Goal: Task Accomplishment & Management: Use online tool/utility

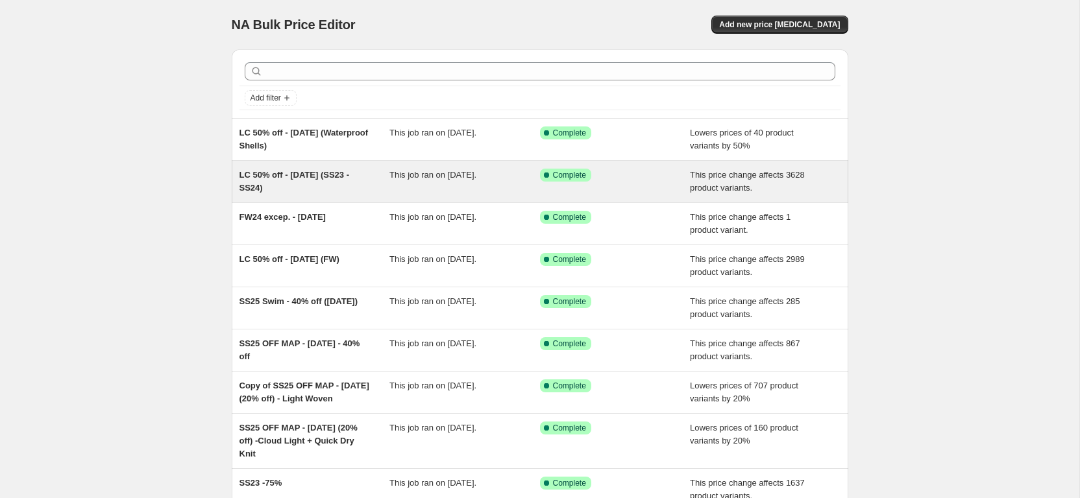
click at [342, 178] on span "LC 50% off - [DATE] (SS23 - SS24)" at bounding box center [294, 181] width 110 height 23
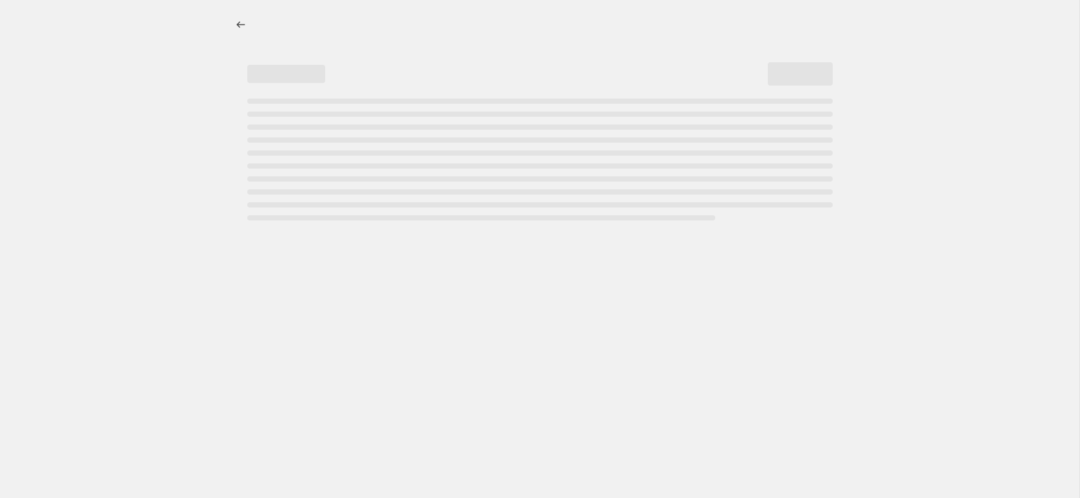
select select "pcap"
select select "no_change"
select select "collection"
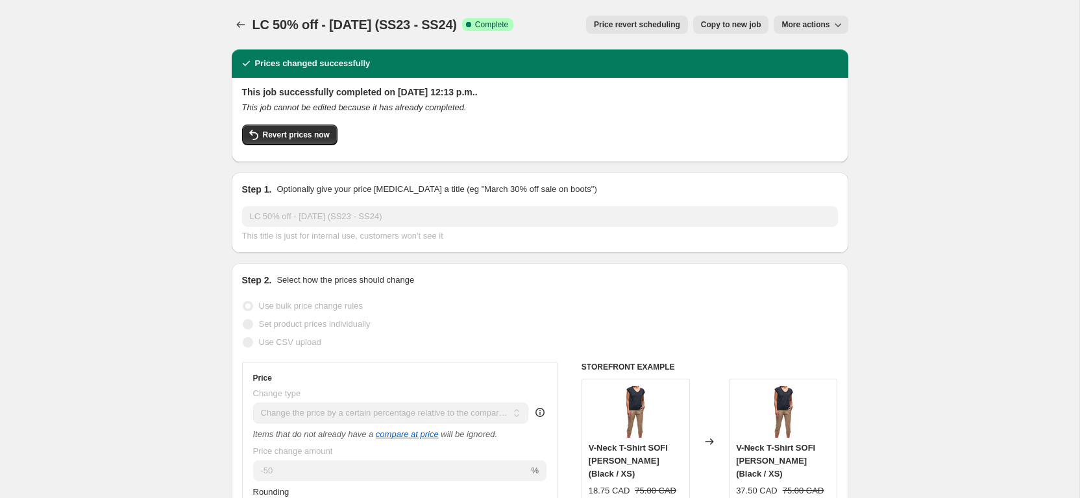
click at [733, 23] on span "Copy to new job" at bounding box center [731, 24] width 60 height 10
select select "pcap"
select select "no_change"
select select "collection"
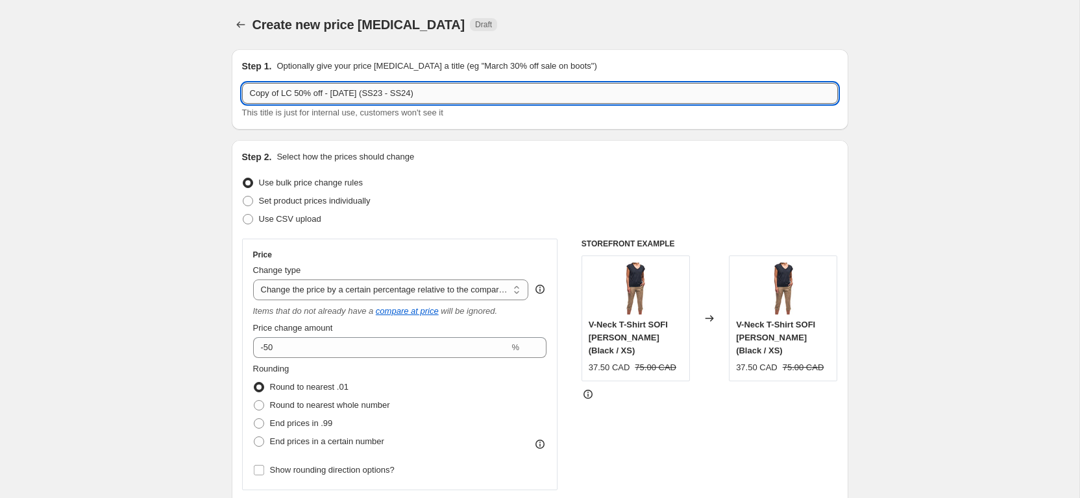
click at [328, 95] on input "Copy of LC 50% off - Aug 18, 2025 (SS23 - SS24)" at bounding box center [540, 93] width 596 height 21
drag, startPoint x: 282, startPoint y: 93, endPoint x: 176, endPoint y: 96, distance: 105.8
click at [242, 96] on input "Copy of LC 50% off - Aug 18, 2025 (SS23 - SS24)" at bounding box center [540, 93] width 596 height 21
click at [272, 93] on input "LC 50% off - [DATE] (SS23 - SS24)" at bounding box center [540, 93] width 596 height 21
type input "LC 60% off - [DATE] (SS23 - SS24)"
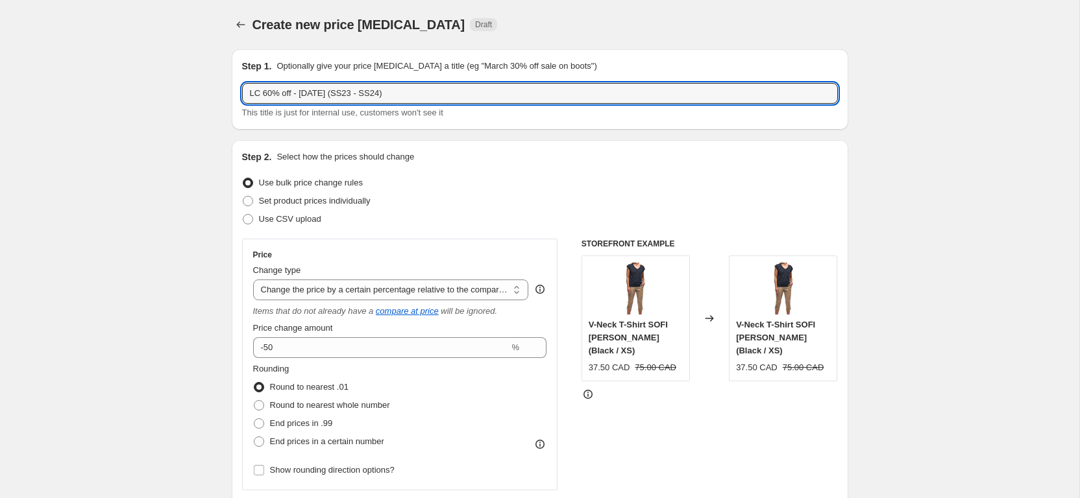
click at [576, 196] on div "Set product prices individually" at bounding box center [540, 201] width 596 height 18
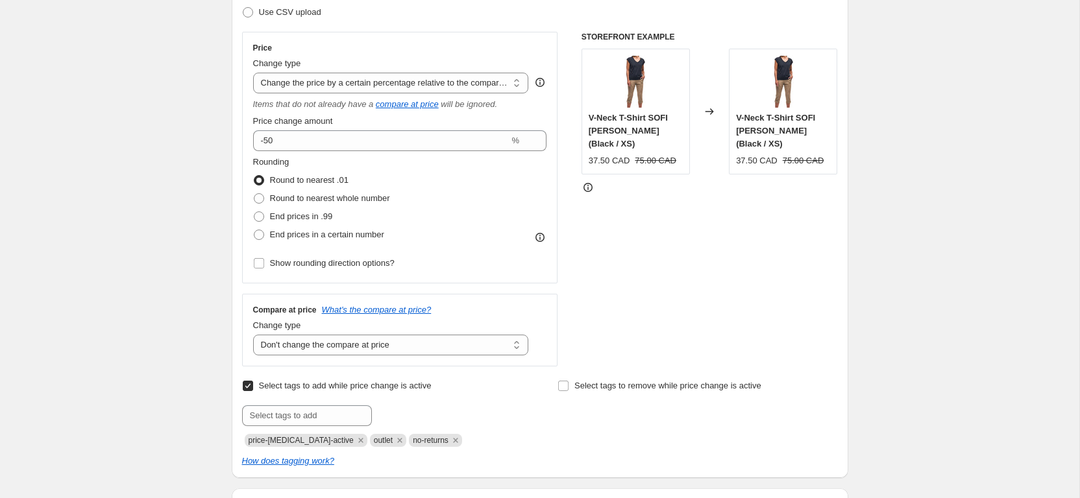
scroll to position [165, 0]
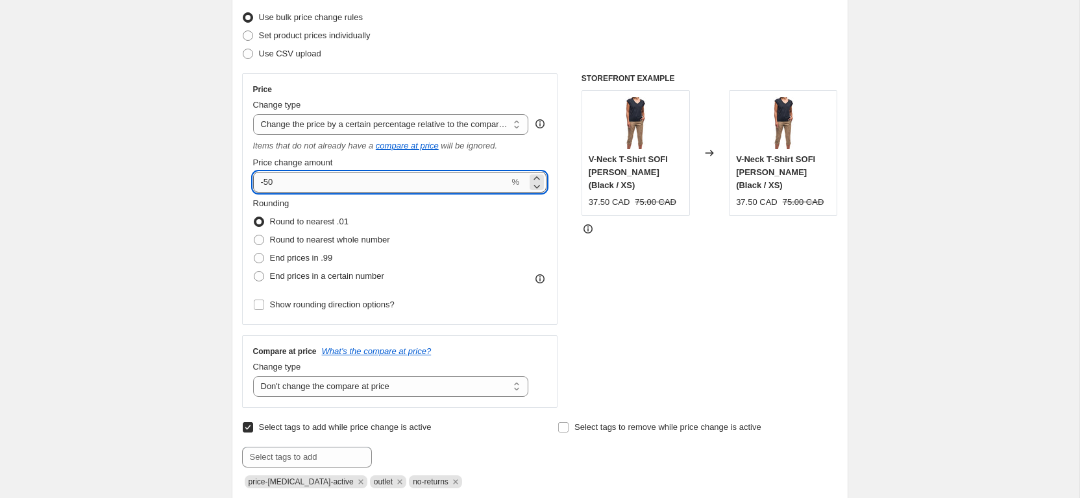
click at [408, 184] on input "-50" at bounding box center [381, 182] width 256 height 21
type input "-5"
type input "-60"
click at [664, 279] on div "STOREFRONT EXAMPLE V-Neck T-Shirt SOFI LT II (Black / XS) 37.50 CAD 75.00 CAD C…" at bounding box center [709, 240] width 256 height 335
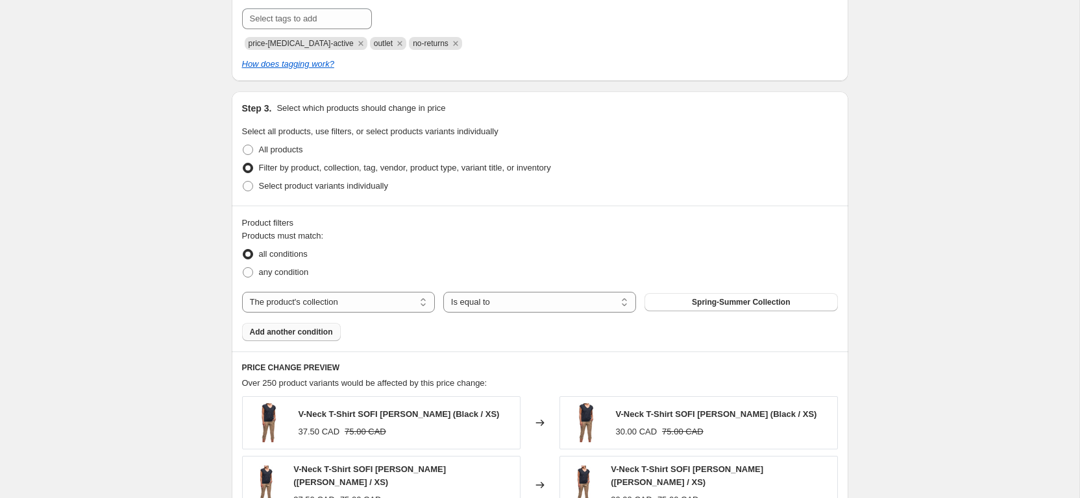
scroll to position [605, 0]
click at [312, 338] on button "Add another condition" at bounding box center [291, 331] width 99 height 18
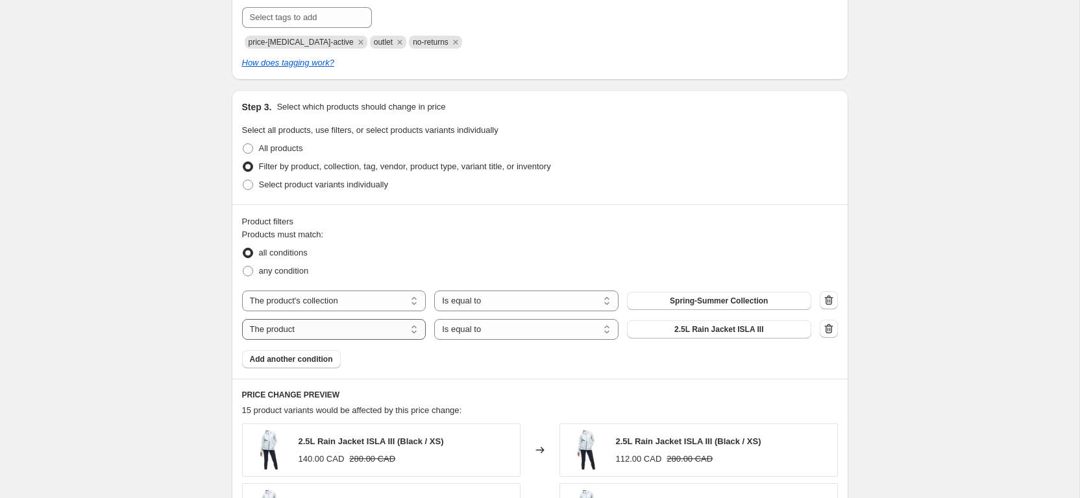
select select "tag"
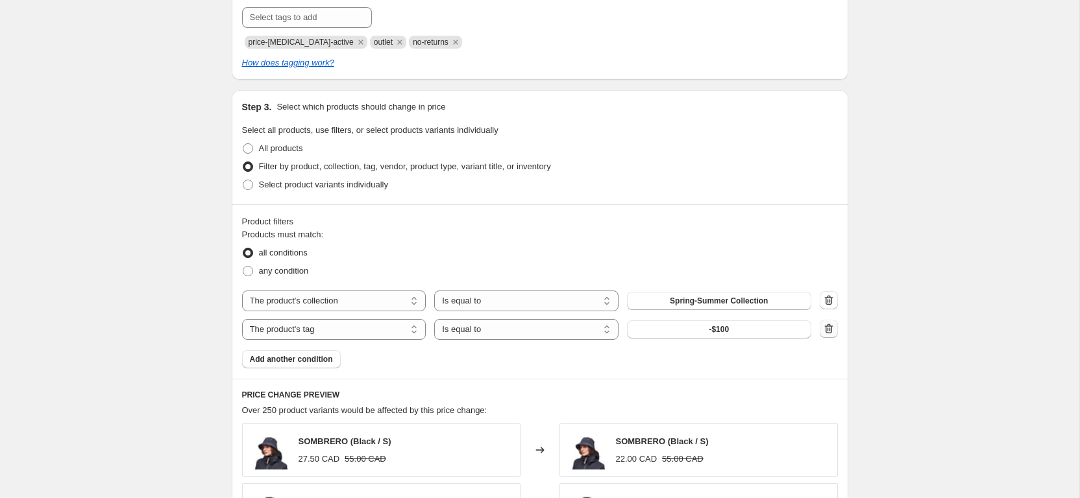
click at [833, 328] on icon "button" at bounding box center [828, 329] width 13 height 13
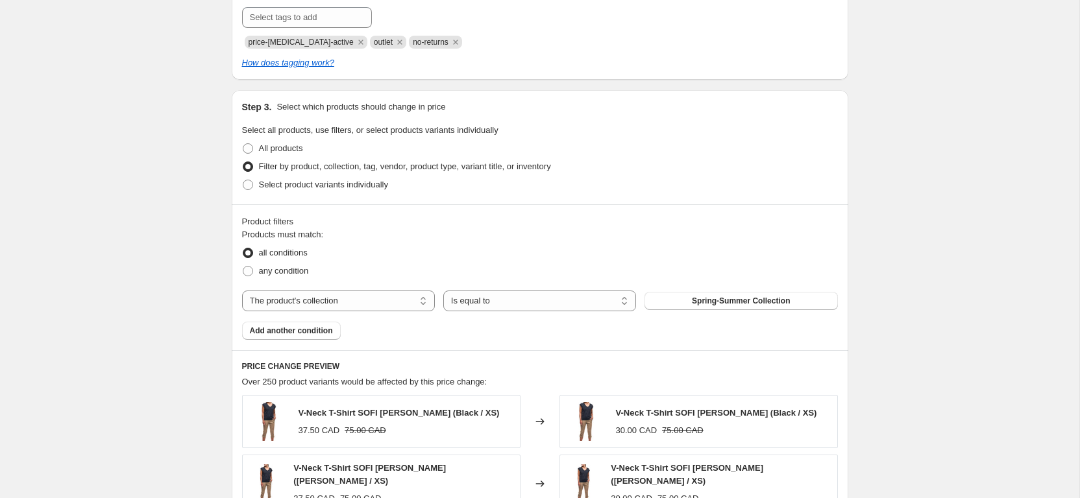
click at [759, 312] on div "Products must match: all conditions any condition The product The product's col…" at bounding box center [540, 284] width 596 height 112
click at [738, 298] on span "Spring-Summer Collection" at bounding box center [741, 301] width 98 height 10
click at [702, 306] on span "Spring-Summer Collection" at bounding box center [741, 301] width 98 height 10
click at [722, 299] on span "Spring-Summer Collection" at bounding box center [741, 301] width 98 height 10
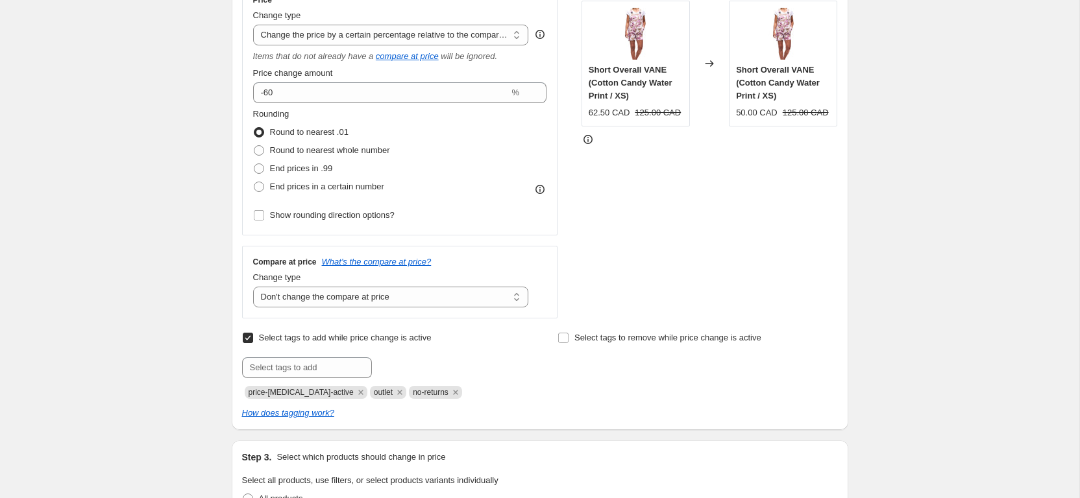
scroll to position [215, 0]
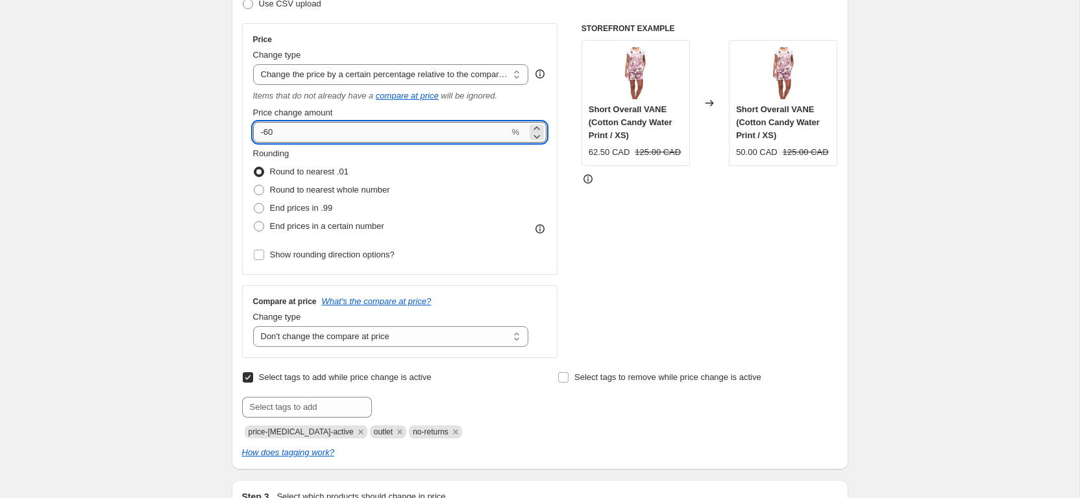
click at [311, 132] on input "-60" at bounding box center [381, 132] width 256 height 21
type input "-6"
type input "-70"
click at [789, 280] on div "STOREFRONT EXAMPLE Short Overall VANE (Cotton Candy Water Print / XS) 62.50 CAD…" at bounding box center [709, 190] width 256 height 335
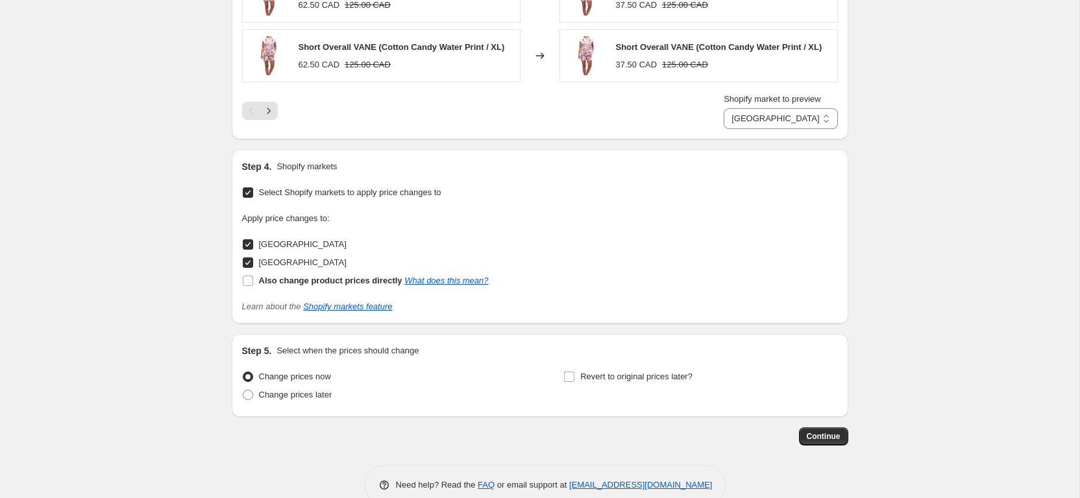
scroll to position [1237, 0]
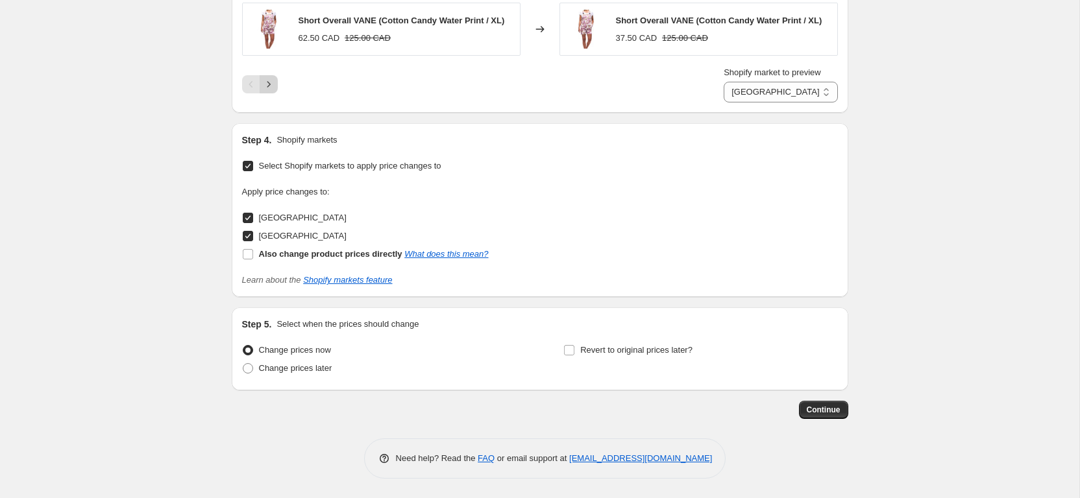
click at [269, 84] on icon "Next" at bounding box center [268, 85] width 3 height 6
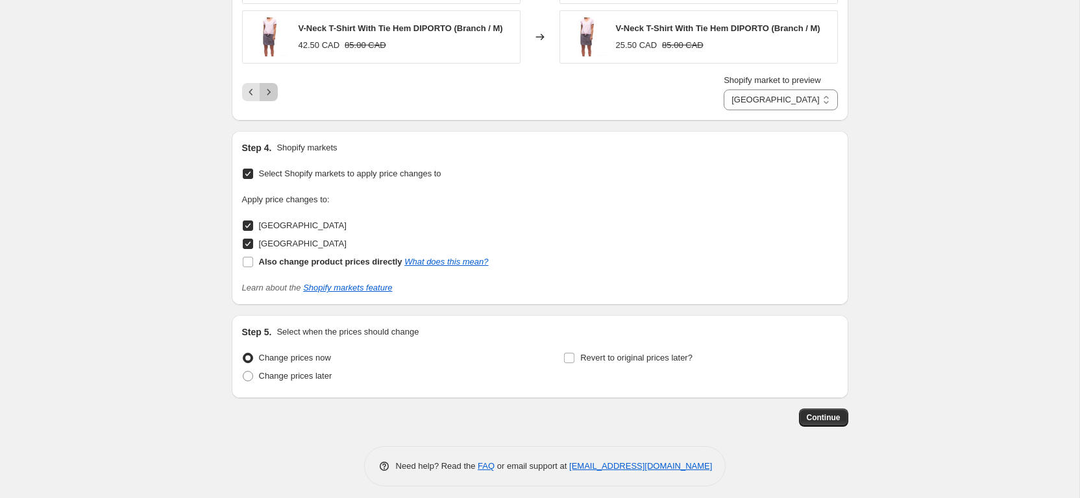
click at [273, 97] on icon "Next" at bounding box center [268, 92] width 13 height 13
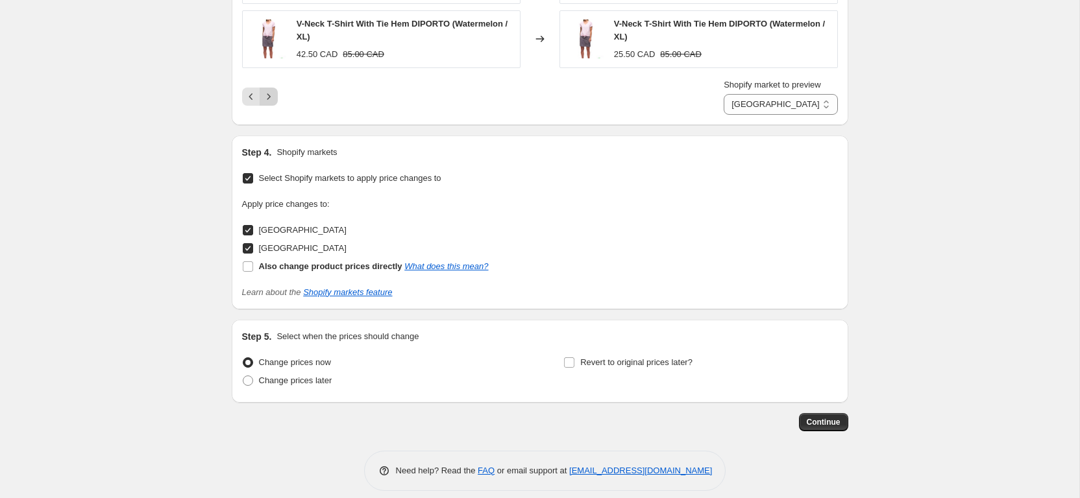
click at [273, 97] on icon "Next" at bounding box center [268, 96] width 13 height 13
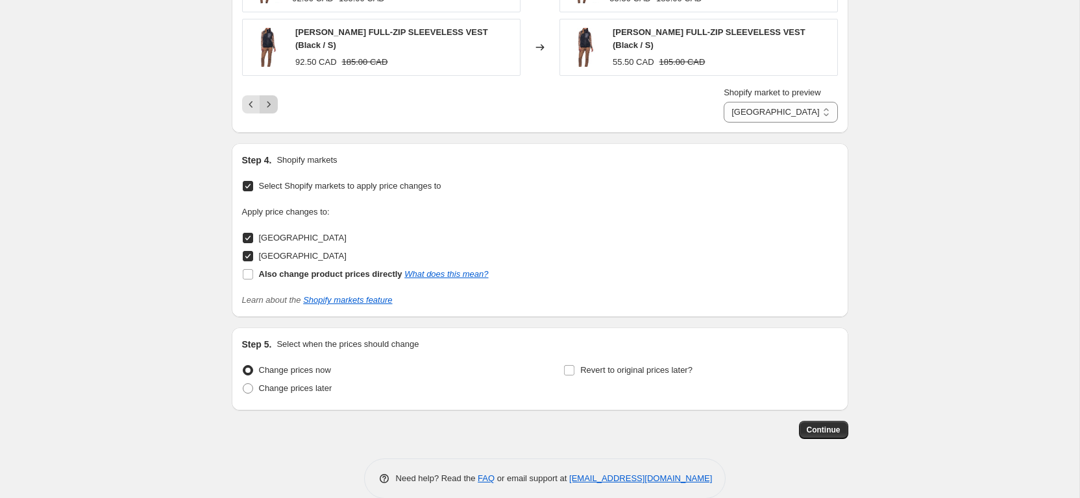
click at [273, 98] on icon "Next" at bounding box center [268, 104] width 13 height 13
click at [273, 97] on div "Shopify market to preview Canada USA Canada" at bounding box center [540, 104] width 596 height 36
click at [273, 96] on button "Next" at bounding box center [269, 104] width 18 height 18
click at [272, 96] on button "Next" at bounding box center [269, 104] width 18 height 18
click at [272, 98] on icon "Next" at bounding box center [268, 104] width 13 height 13
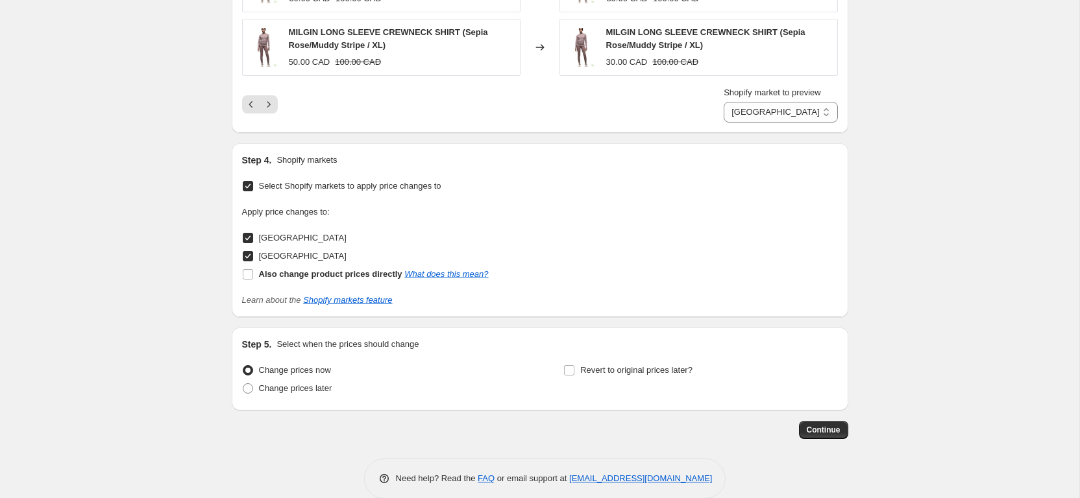
click at [272, 96] on button "Next" at bounding box center [269, 104] width 18 height 18
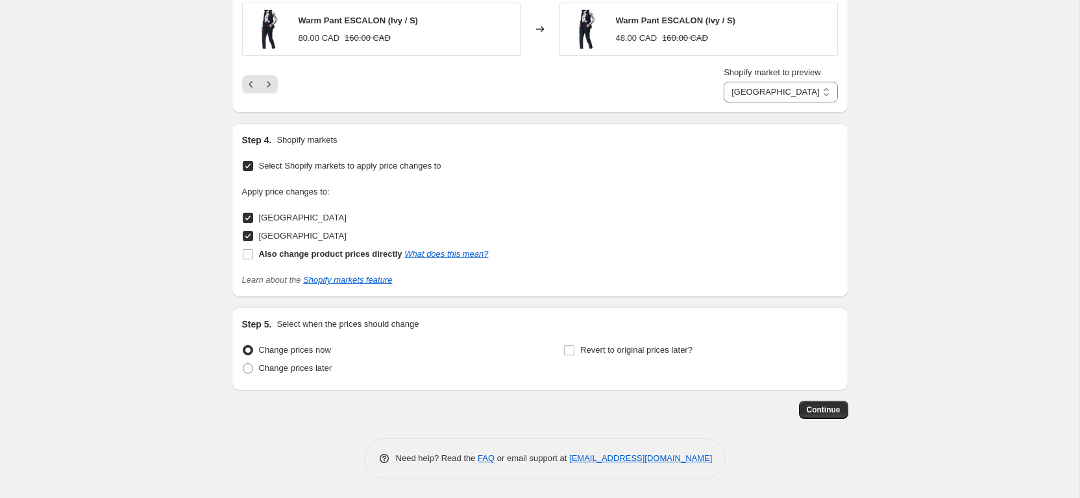
click at [272, 96] on div "Shopify market to preview Canada USA Canada" at bounding box center [540, 84] width 596 height 36
click at [271, 90] on icon "Next" at bounding box center [268, 84] width 13 height 13
click at [276, 82] on button "Next" at bounding box center [269, 84] width 18 height 18
click at [265, 77] on button "Next" at bounding box center [269, 84] width 18 height 18
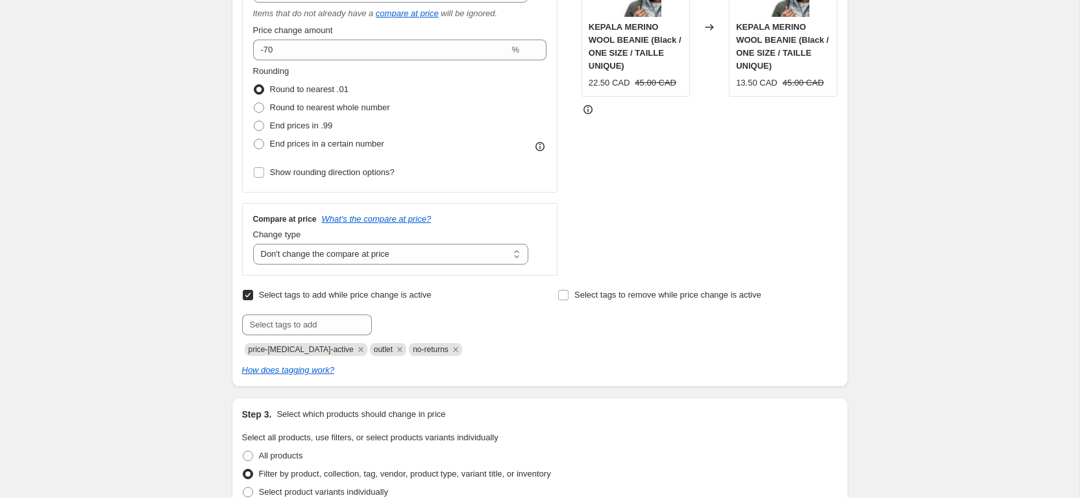
scroll to position [0, 0]
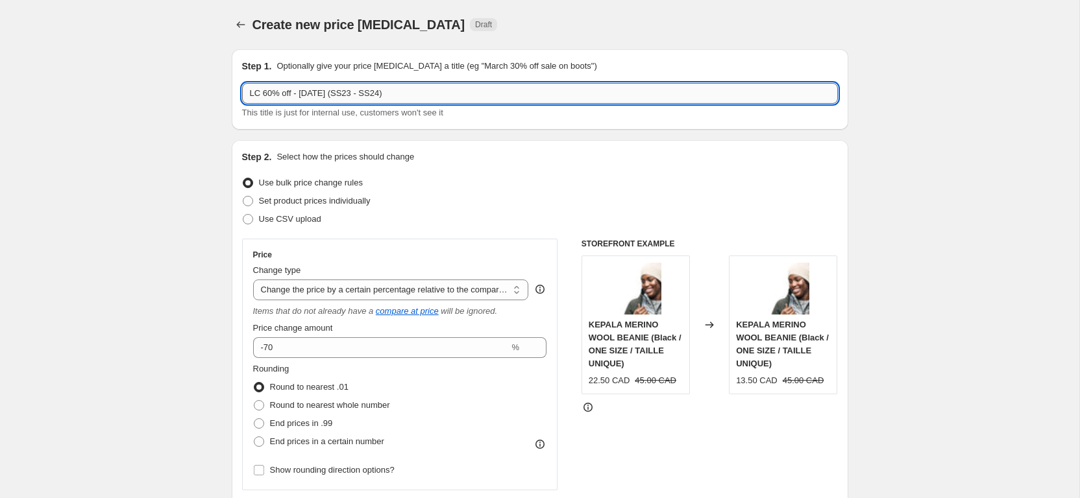
click at [283, 91] on input "LC 60% off - [DATE] (SS23 - SS24)" at bounding box center [540, 93] width 596 height 21
click at [271, 94] on input "LC 60% off - [DATE] (SS23 - SS24)" at bounding box center [540, 93] width 596 height 21
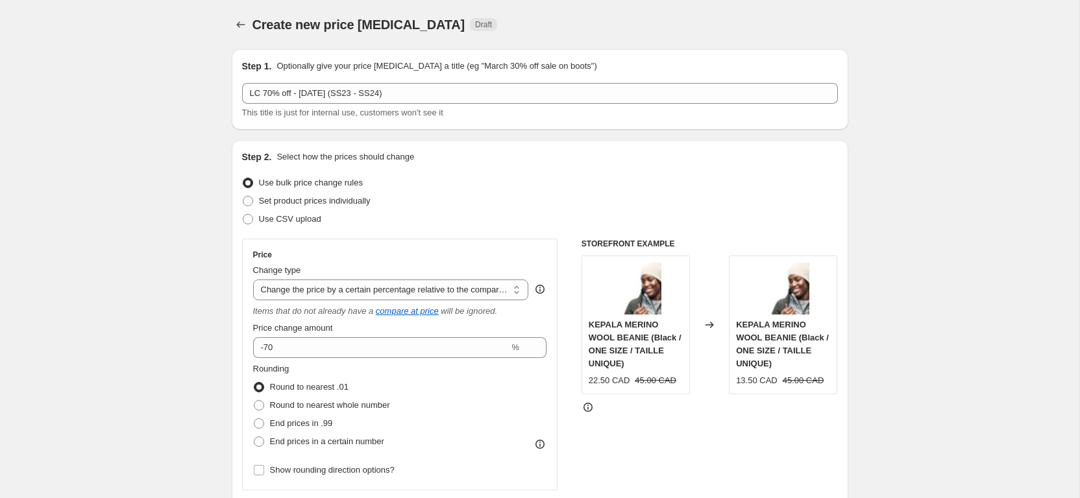
click at [626, 166] on div "Step 2. Select how the prices should change Use bulk price change rules Set pro…" at bounding box center [540, 413] width 596 height 524
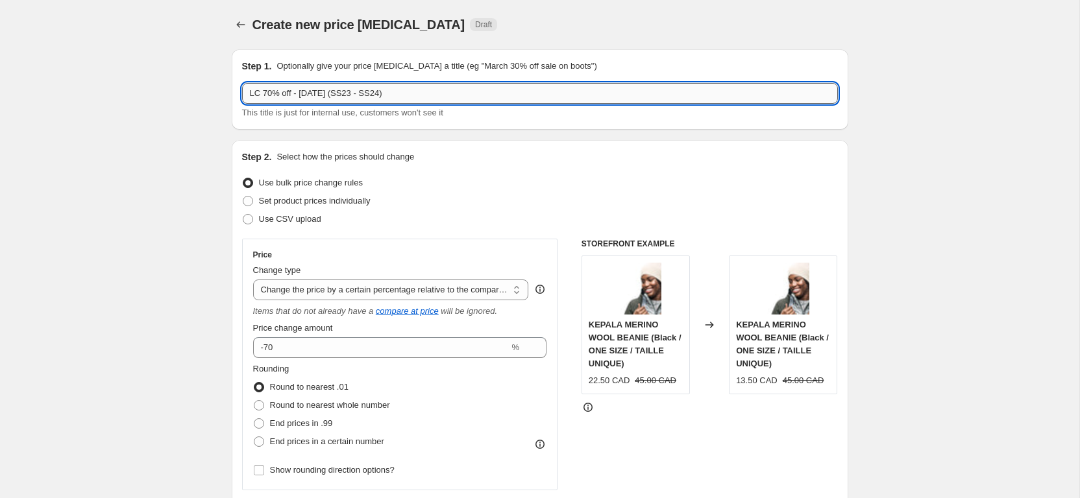
click at [332, 94] on input "LC 70% off - Aug 18, 2025 (SS23 - SS24)" at bounding box center [540, 93] width 596 height 21
click at [460, 95] on input "LC 70% off - Aug 18, 2025 (SS23 - SS24)" at bounding box center [540, 93] width 596 height 21
click at [460, 96] on input "LC 70% off - Aug 18, 2025 (SS23 - SS24)" at bounding box center [540, 93] width 596 height 21
drag, startPoint x: 360, startPoint y: 93, endPoint x: 467, endPoint y: 94, distance: 107.1
click at [467, 94] on input "LC 70% off - Aug 18, 2025 (SS23 - SS24)" at bounding box center [540, 93] width 596 height 21
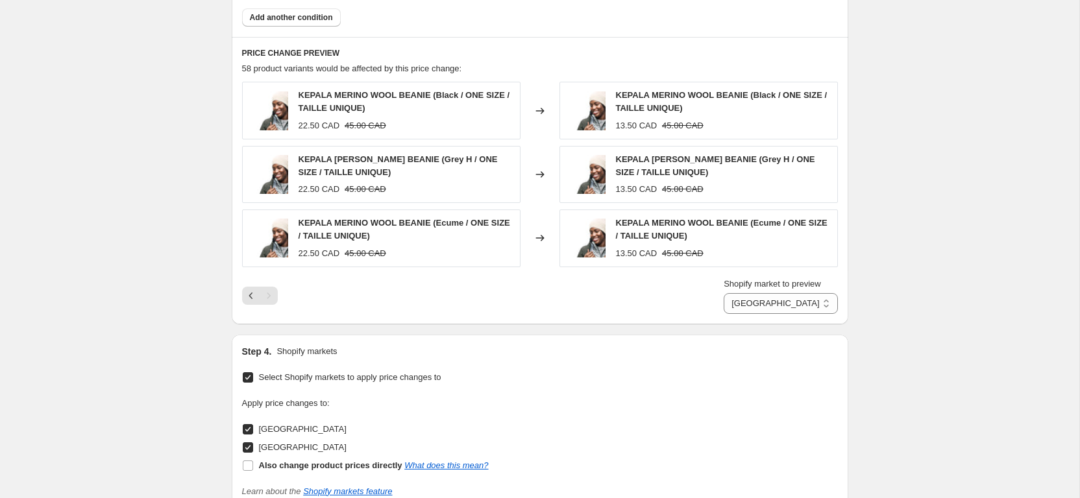
scroll to position [1130, 0]
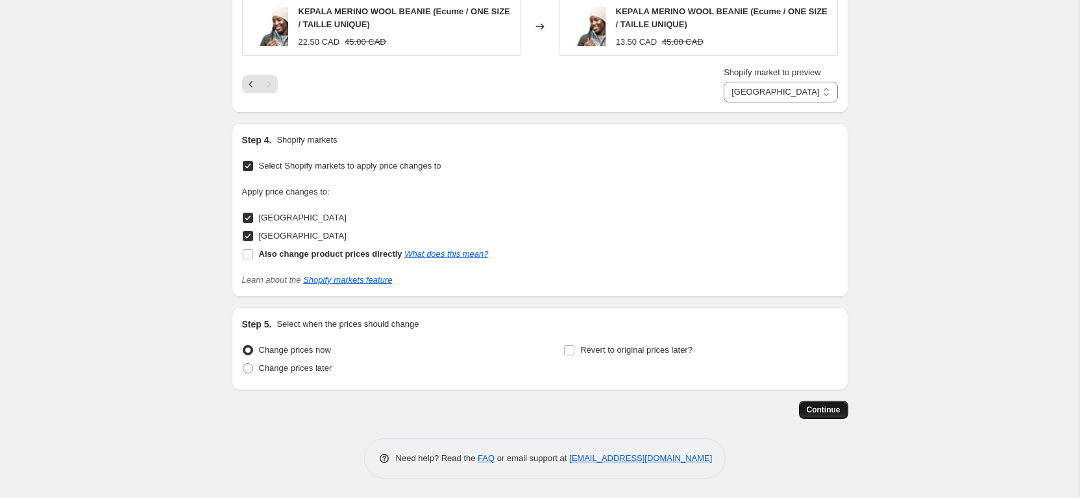
type input "LC 70% off - [DATE] (LC selection)"
click at [832, 415] on span "Continue" at bounding box center [824, 410] width 34 height 10
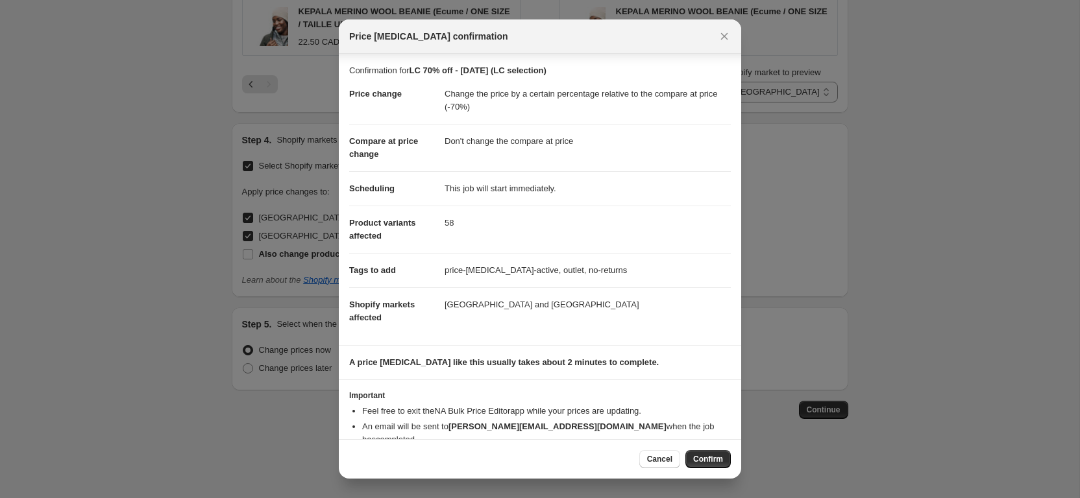
scroll to position [23, 0]
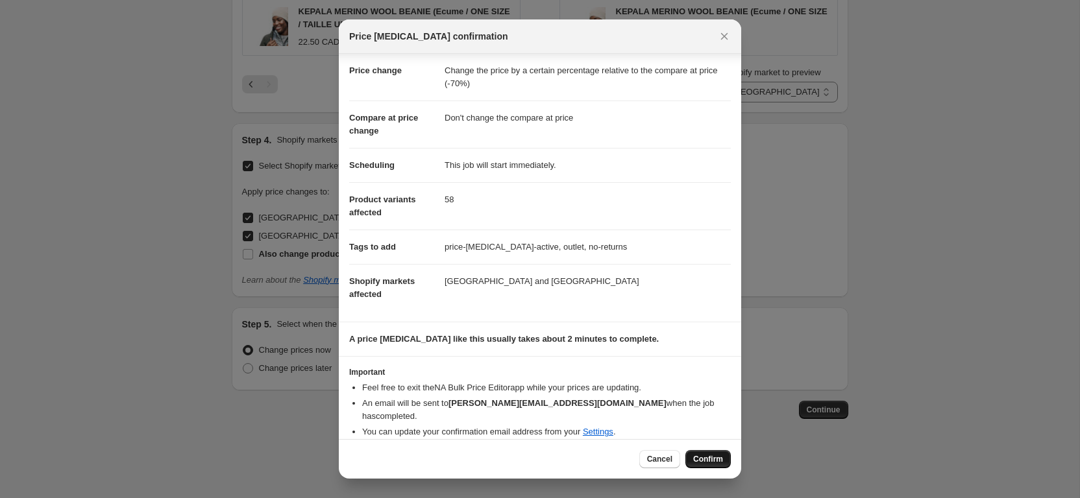
click at [705, 457] on span "Confirm" at bounding box center [708, 459] width 30 height 10
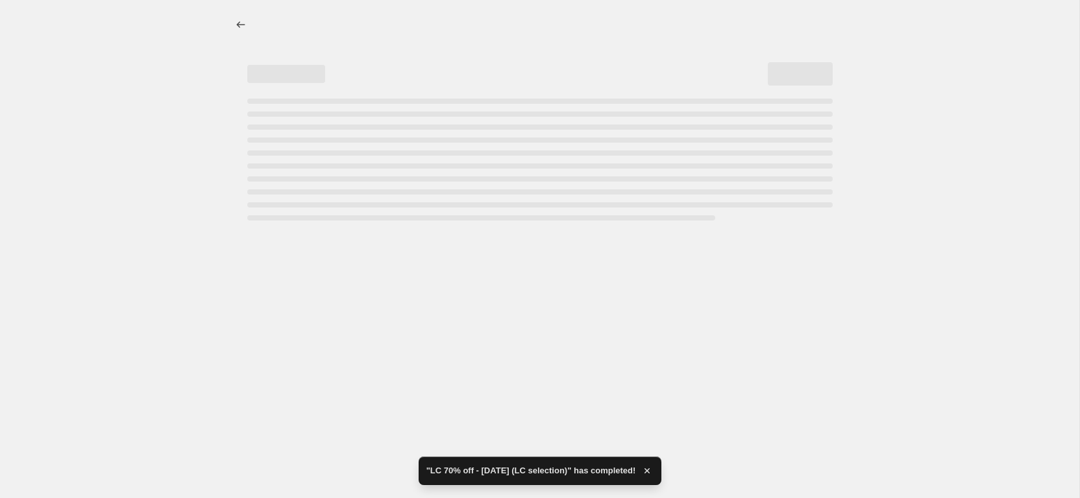
select select "pcap"
select select "no_change"
select select "collection"
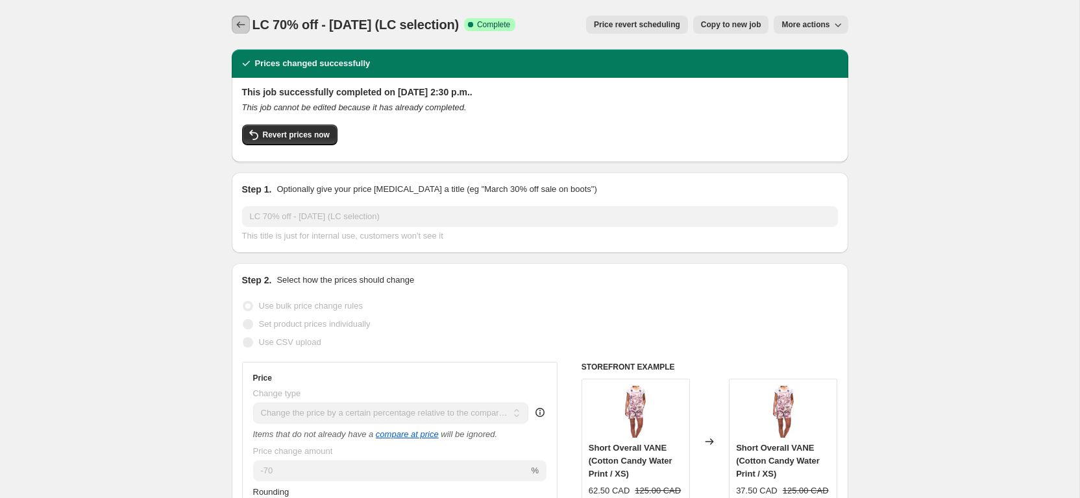
click at [242, 26] on icon "Price change jobs" at bounding box center [240, 24] width 13 height 13
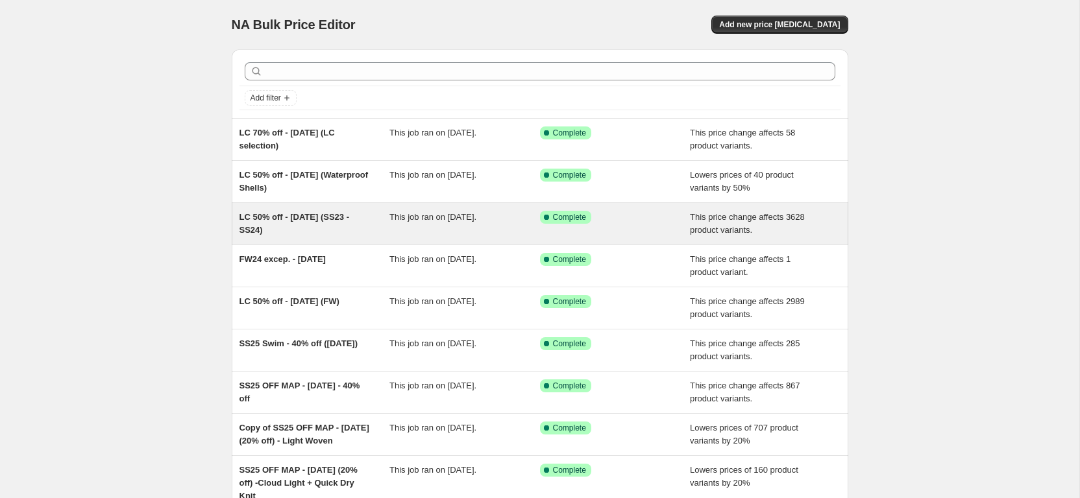
click at [299, 234] on div "LC 50% off - [DATE] (SS23 - SS24)" at bounding box center [314, 224] width 151 height 26
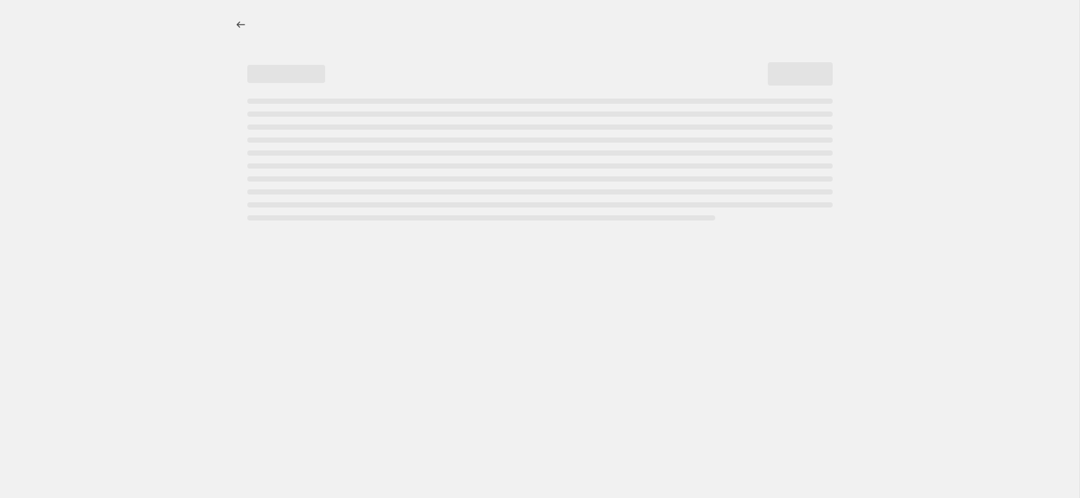
select select "pcap"
select select "no_change"
select select "collection"
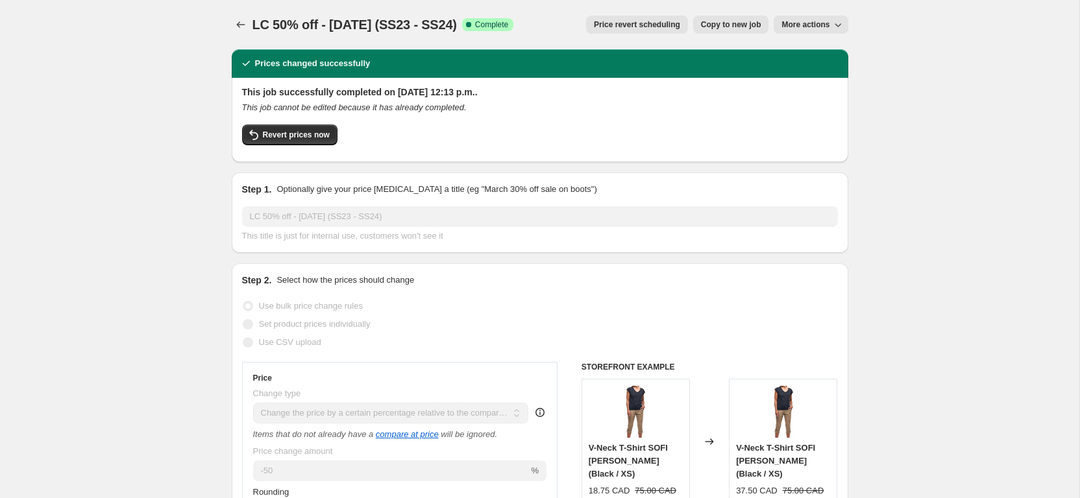
click at [707, 24] on span "Copy to new job" at bounding box center [731, 24] width 60 height 10
select select "pcap"
select select "no_change"
select select "collection"
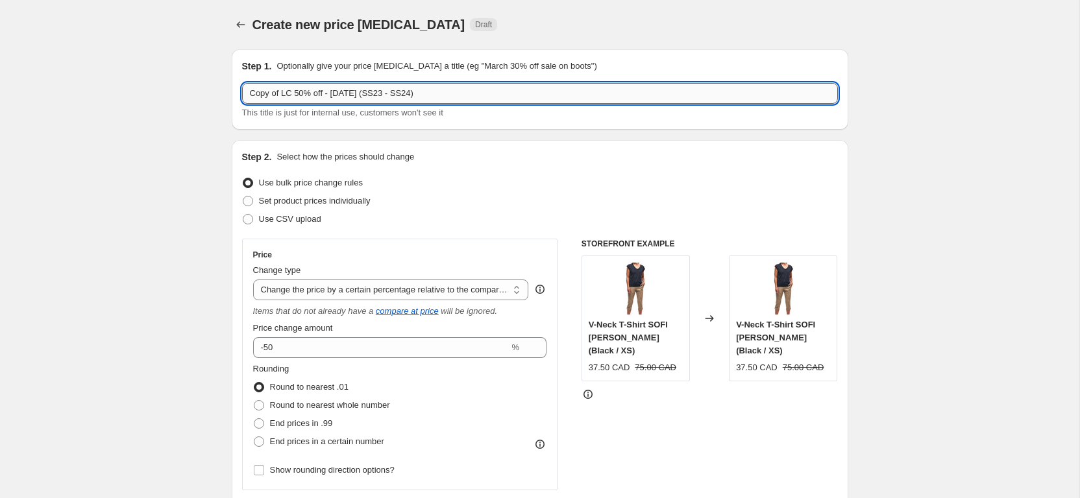
click at [278, 96] on input "Copy of LC 50% off - Aug 18, 2025 (SS23 - SS24)" at bounding box center [540, 93] width 596 height 21
drag, startPoint x: 283, startPoint y: 94, endPoint x: 225, endPoint y: 97, distance: 58.5
click at [242, 97] on input "Copy of LC 50% off - Aug 18, 2025 (SS23 - SS24)" at bounding box center [540, 93] width 596 height 21
click at [273, 91] on input "LC 50% off - [DATE] (SS23 - SS24)" at bounding box center [540, 93] width 596 height 21
type input "LC 60% off - [DATE] (SS23 - SS24)"
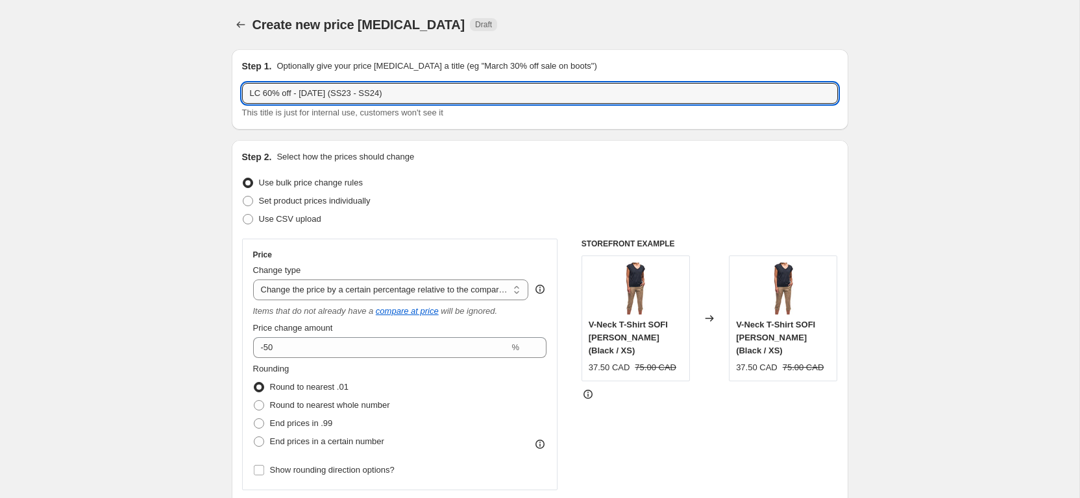
click at [593, 171] on div "Step 2. Select how the prices should change Use bulk price change rules Set pro…" at bounding box center [540, 413] width 596 height 524
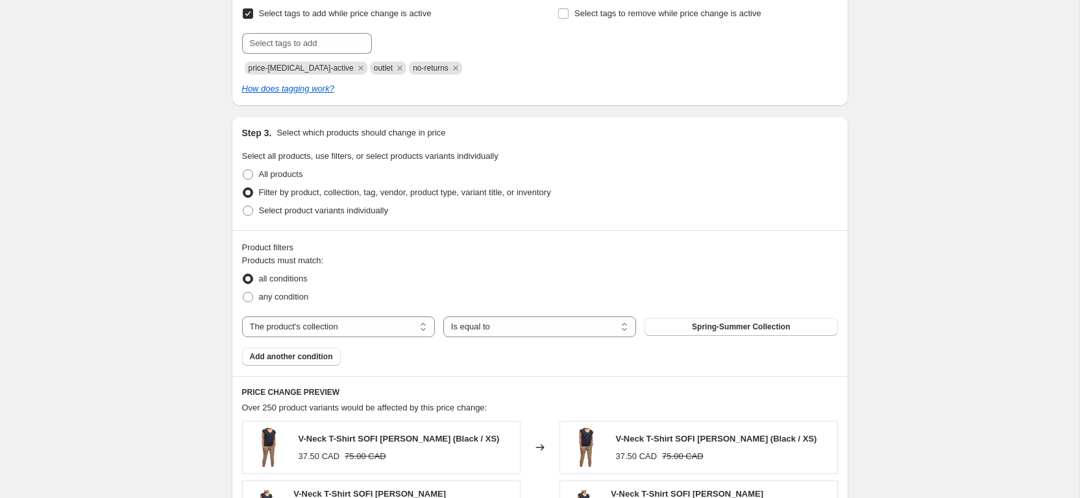
scroll to position [618, 0]
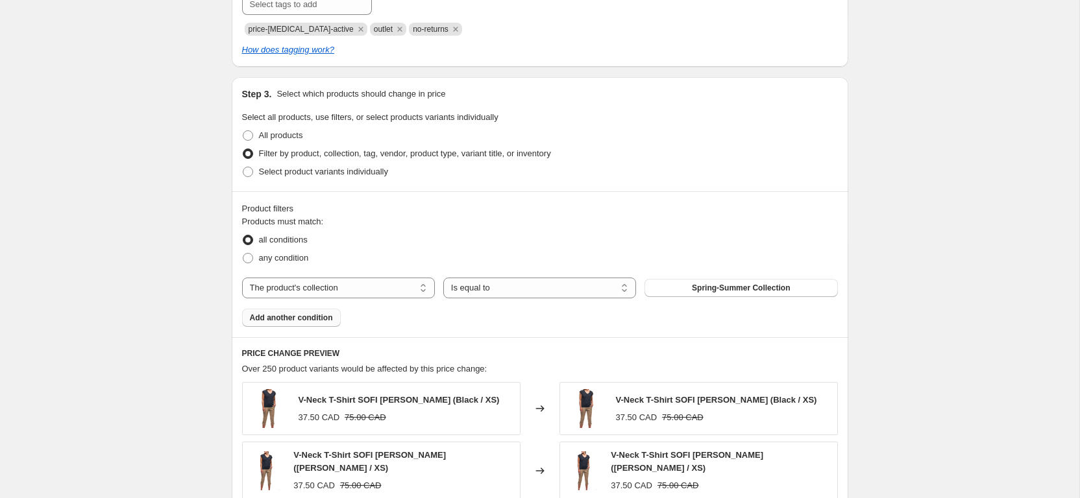
click at [280, 313] on span "Add another condition" at bounding box center [291, 318] width 83 height 10
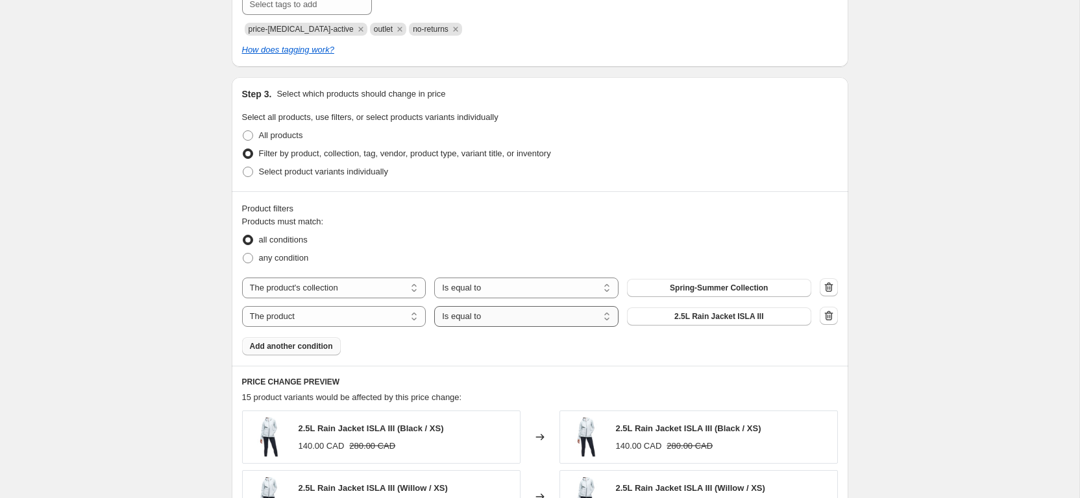
select select "not_equal"
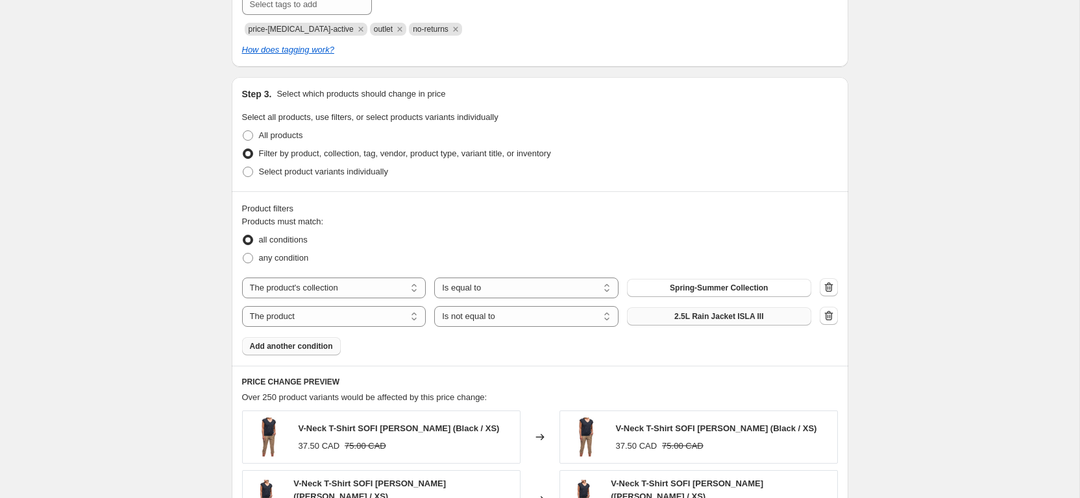
click at [650, 315] on button "2.5L Rain Jacket ISLA III" at bounding box center [719, 317] width 184 height 18
click at [304, 350] on span "Add another condition" at bounding box center [291, 346] width 83 height 10
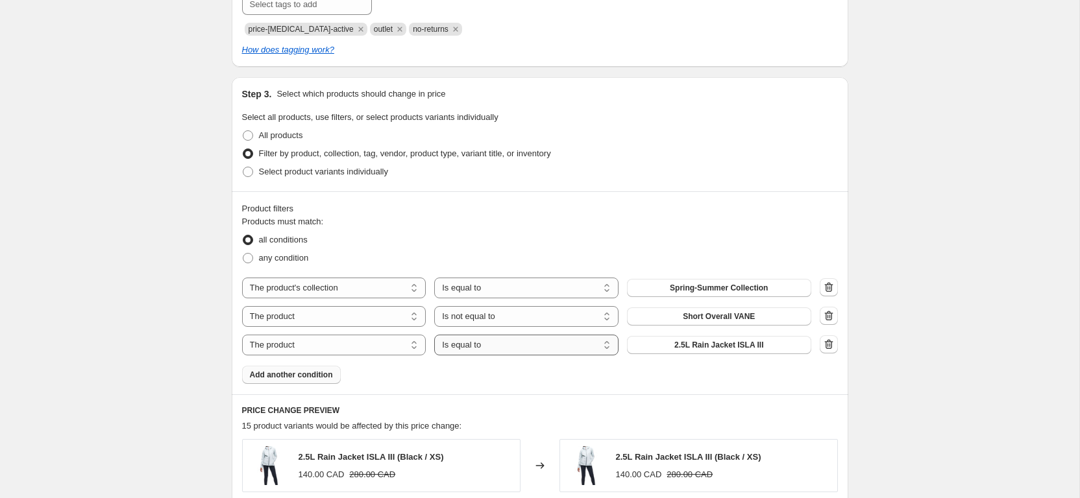
select select "not_equal"
click at [659, 345] on button "2.5L Rain Jacket ISLA III" at bounding box center [719, 345] width 184 height 18
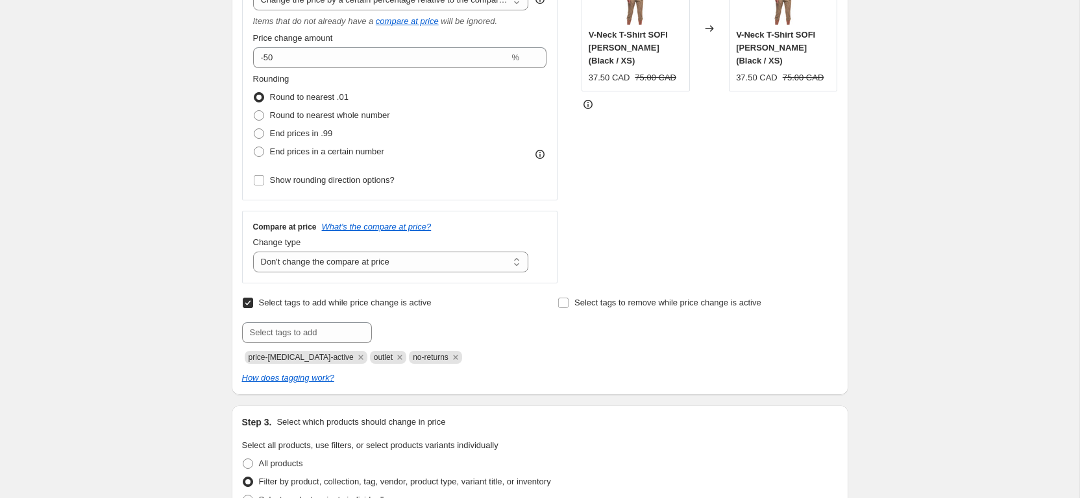
scroll to position [281, 0]
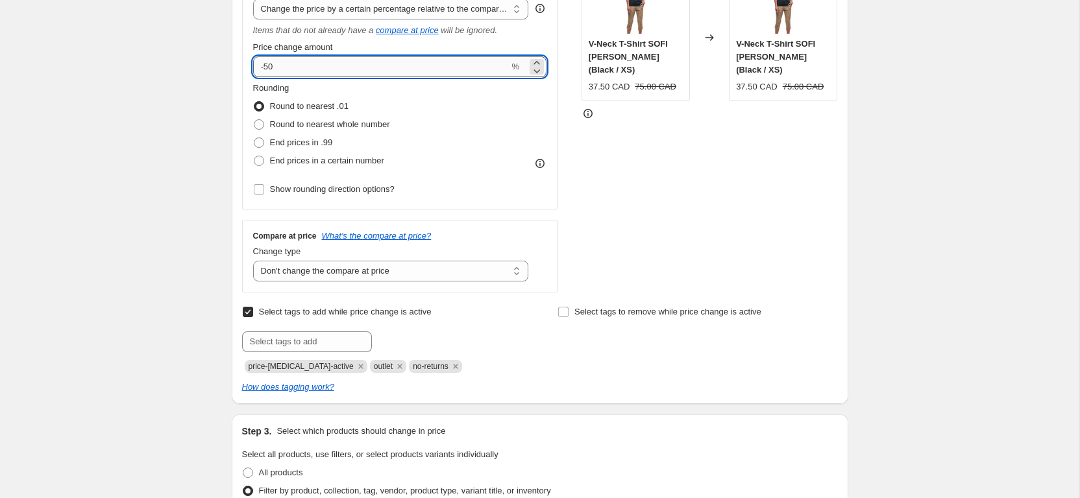
click at [334, 66] on input "-50" at bounding box center [381, 66] width 256 height 21
type input "-5"
type input "-60"
click at [701, 187] on div "STOREFRONT EXAMPLE V-Neck T-Shirt SOFI LT II (Black / XS) 37.50 CAD 75.00 CAD C…" at bounding box center [709, 125] width 256 height 335
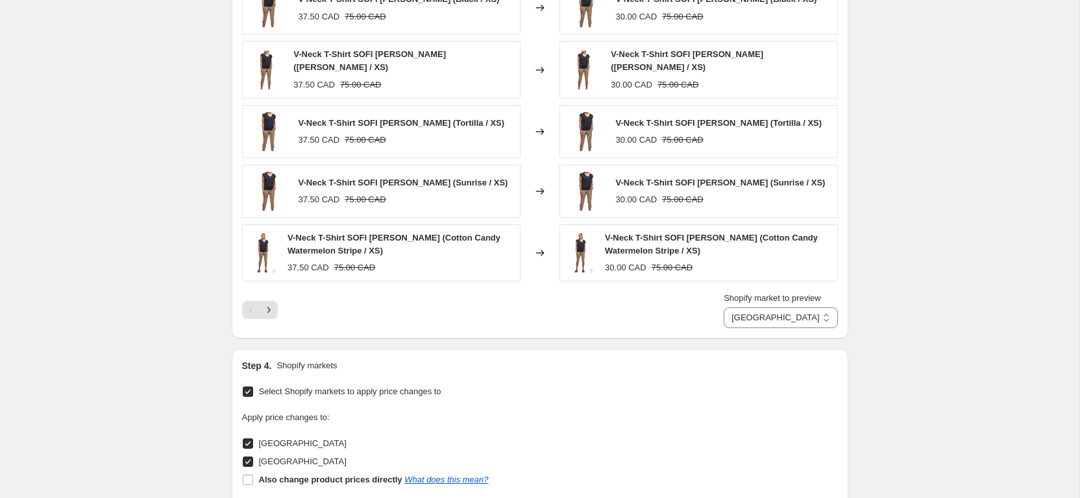
scroll to position [1298, 0]
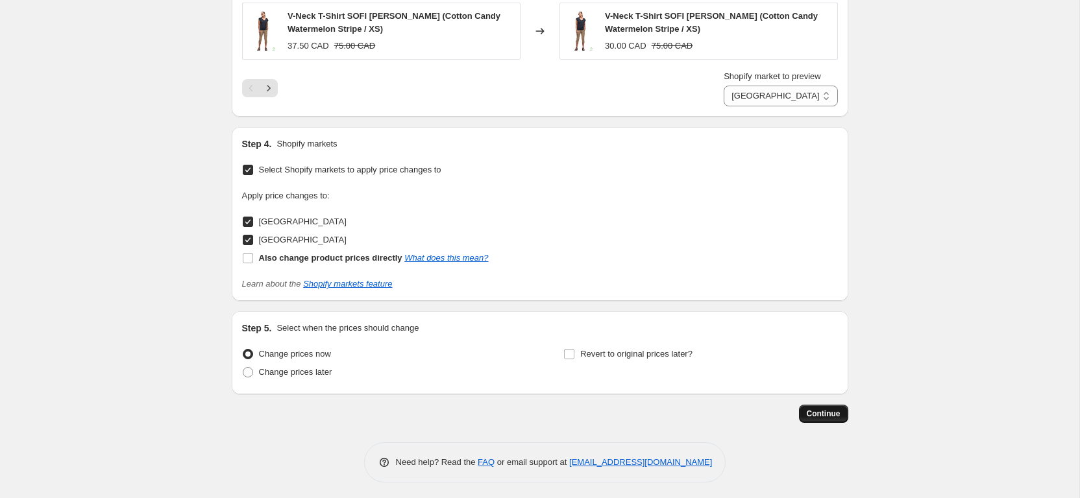
click at [835, 411] on span "Continue" at bounding box center [824, 414] width 34 height 10
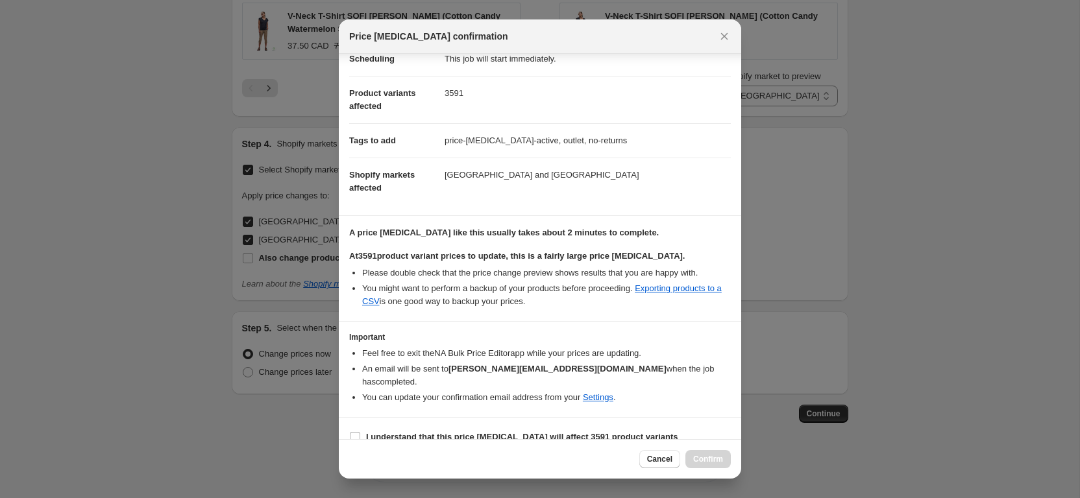
scroll to position [135, 0]
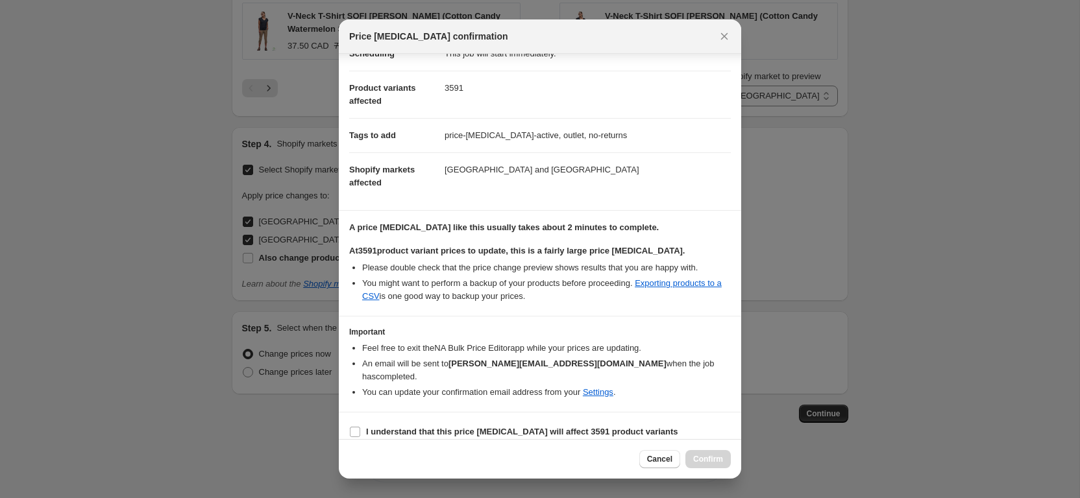
click at [407, 413] on section "I understand that this price change job will affect 3591 product variants" at bounding box center [540, 432] width 402 height 39
click at [413, 427] on b "I understand that this price change job will affect 3591 product variants" at bounding box center [522, 432] width 312 height 10
click at [360, 427] on input "I understand that this price change job will affect 3591 product variants" at bounding box center [355, 432] width 10 height 10
checkbox input "true"
drag, startPoint x: 705, startPoint y: 457, endPoint x: 692, endPoint y: 452, distance: 14.4
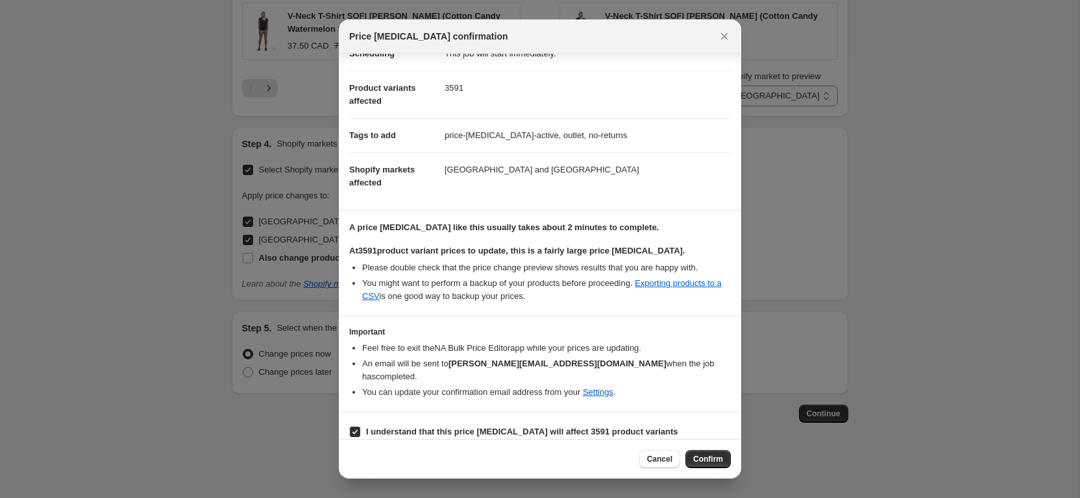
click at [705, 457] on span "Confirm" at bounding box center [708, 459] width 30 height 10
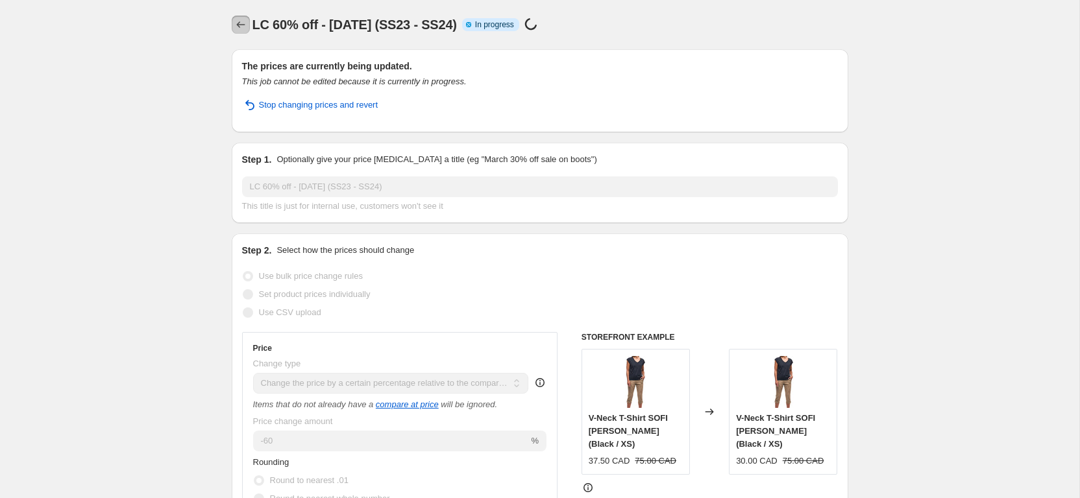
click at [241, 29] on icon "Price change jobs" at bounding box center [240, 24] width 13 height 13
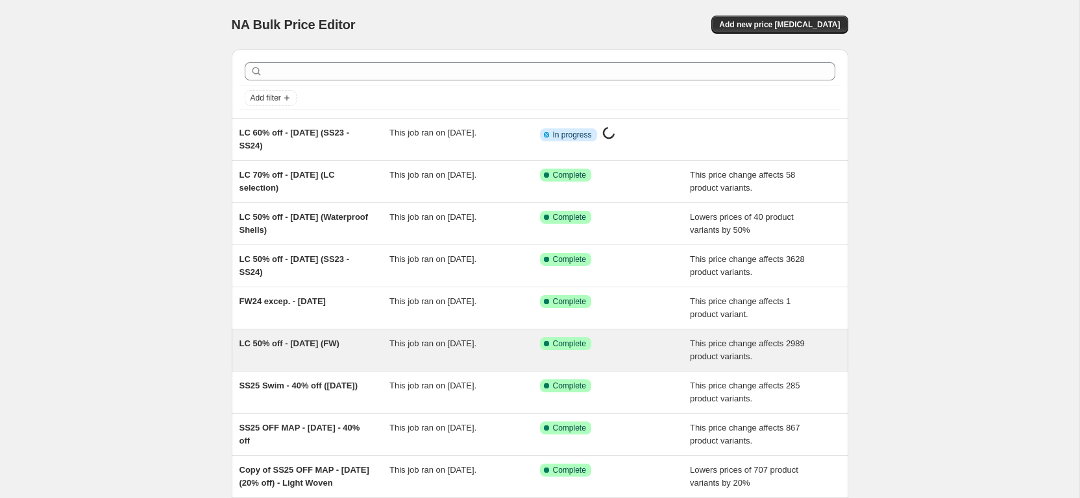
click at [291, 361] on div "LC 50% off - [DATE] (FW)" at bounding box center [314, 350] width 151 height 26
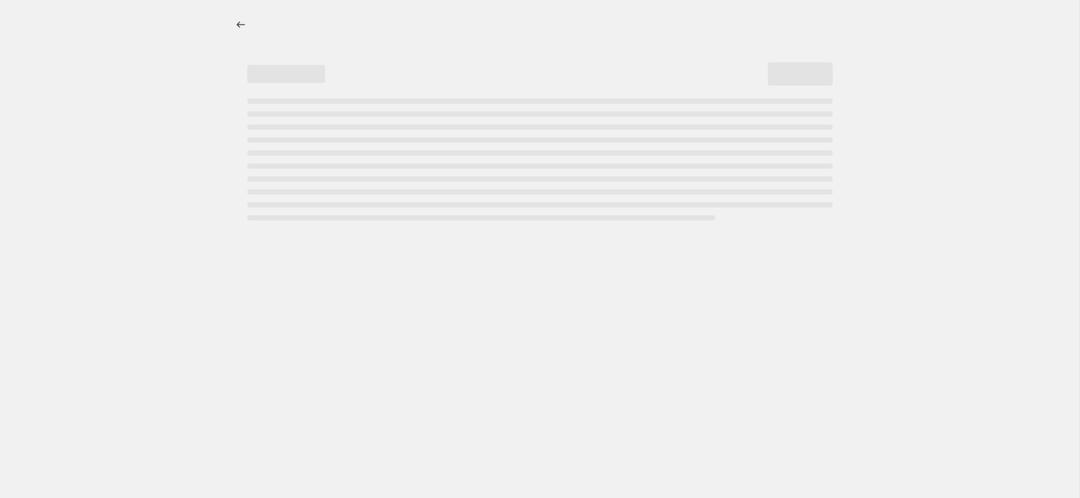
select select "pcap"
select select "no_change"
select select "collection"
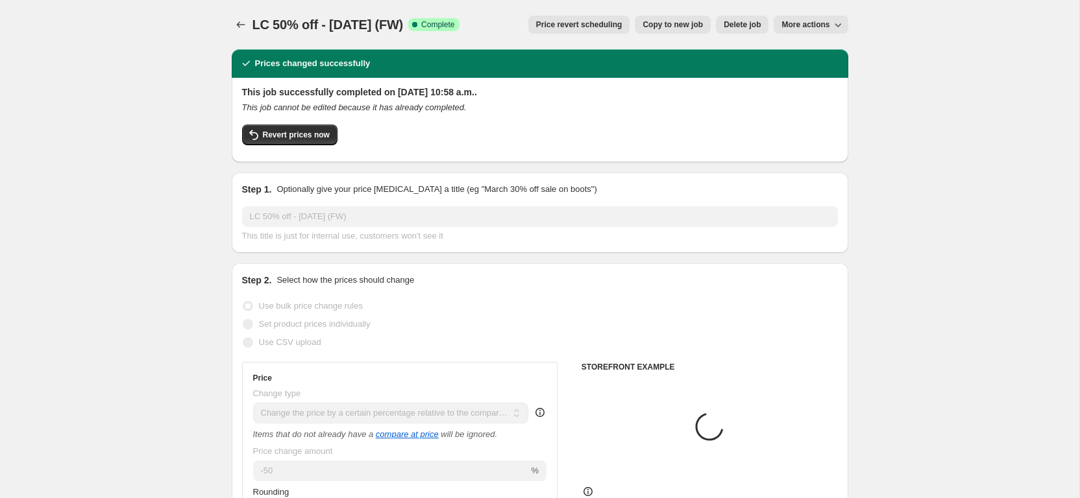
click at [696, 16] on button "Copy to new job" at bounding box center [673, 25] width 76 height 18
select select "pcap"
select select "no_change"
select select "collection"
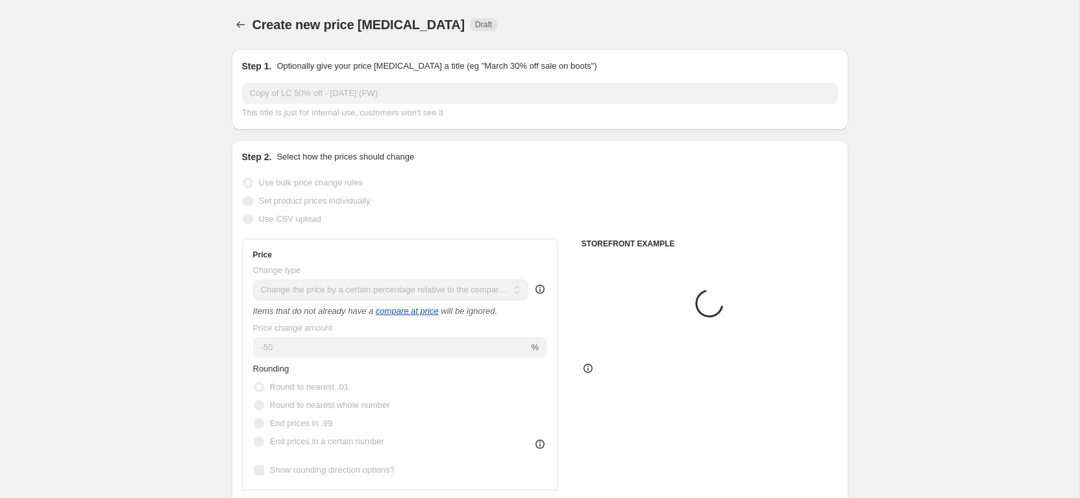
click at [294, 91] on input "Copy of LC 50% off - Aug 18, 2025 (FW)" at bounding box center [540, 93] width 596 height 21
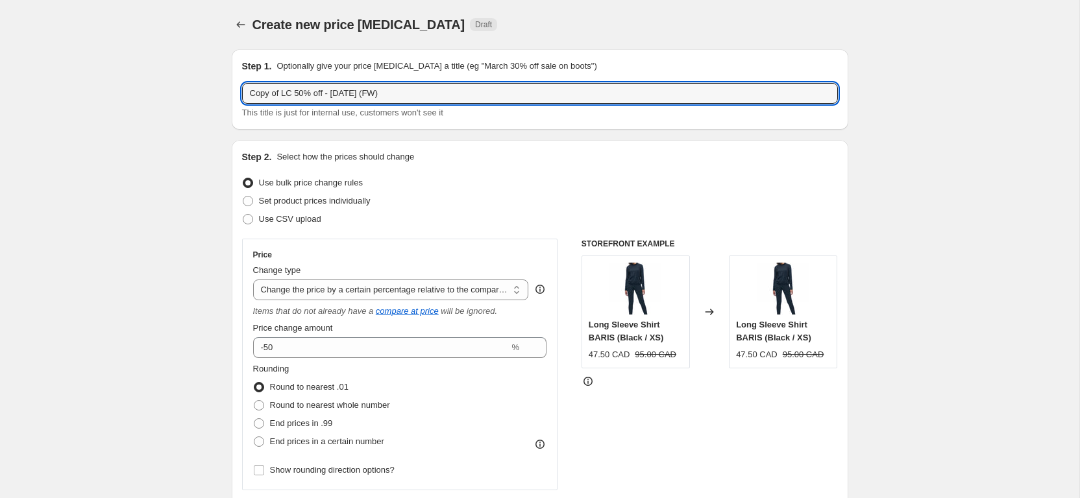
drag, startPoint x: 284, startPoint y: 91, endPoint x: 225, endPoint y: 90, distance: 59.1
click at [242, 90] on input "Copy of LC 50% off - Aug 18, 2025 (FW)" at bounding box center [540, 93] width 596 height 21
click at [267, 90] on input "LC 50% off - [DATE] (FW)" at bounding box center [540, 93] width 596 height 21
type input "LC 60% off - [DATE] (FW)"
click at [567, 195] on div "Set product prices individually" at bounding box center [540, 201] width 596 height 18
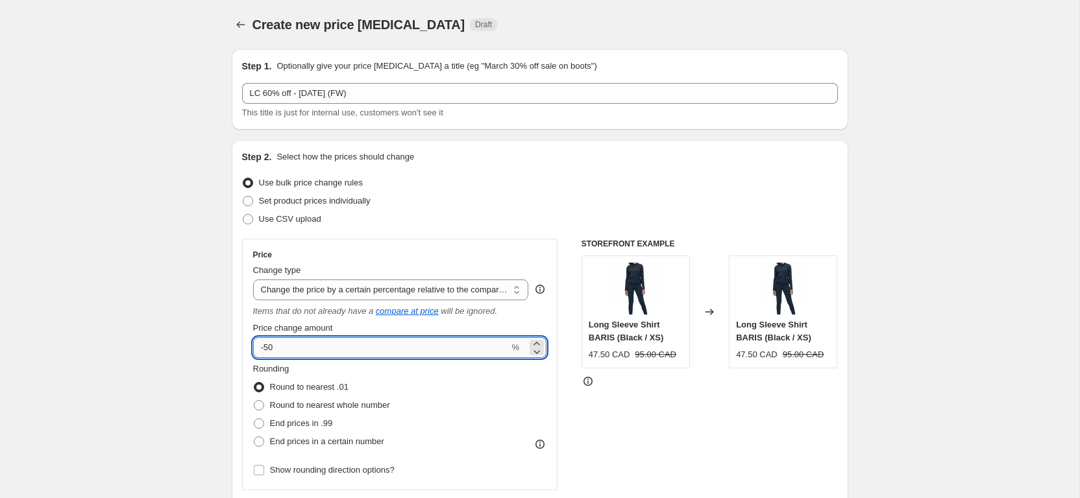
click at [316, 353] on input "-50" at bounding box center [381, 347] width 256 height 21
type input "-5"
type input "-60"
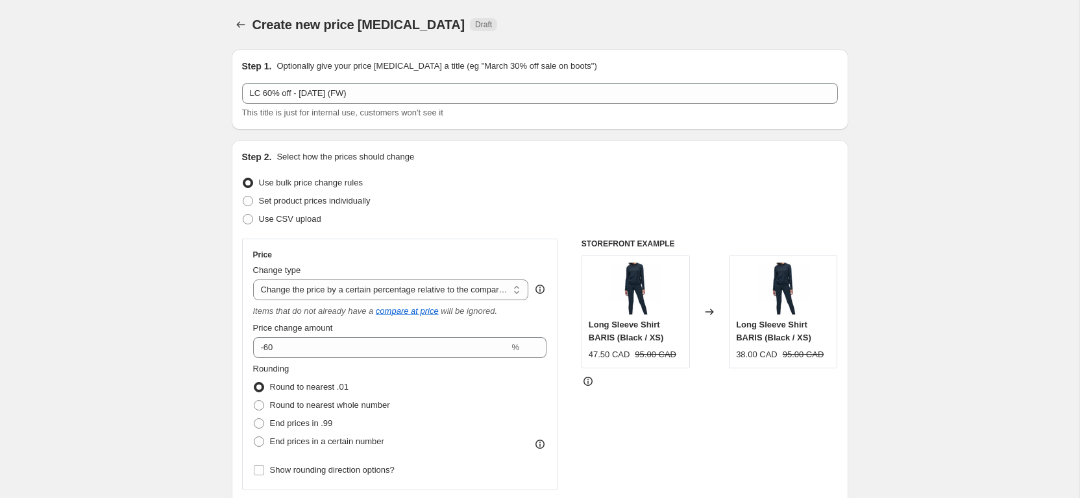
click at [653, 443] on div "STOREFRONT EXAMPLE Long Sleeve Shirt BARIS (Black / XS) 47.50 CAD 95.00 CAD Cha…" at bounding box center [709, 406] width 256 height 335
click at [496, 380] on div "Rounding Round to nearest .01 Round to nearest whole number End prices in .99 E…" at bounding box center [400, 407] width 294 height 88
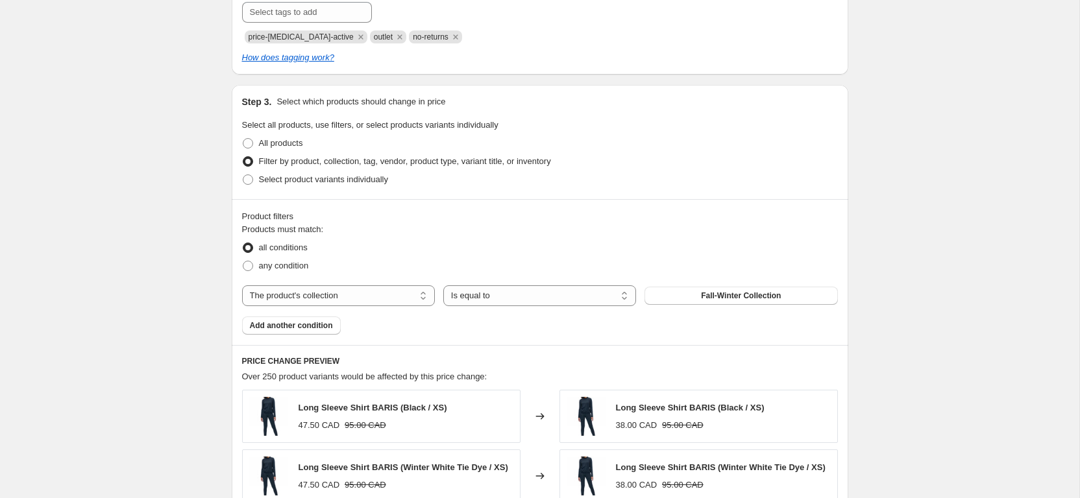
scroll to position [610, 0]
click at [306, 326] on span "Add another condition" at bounding box center [291, 326] width 83 height 10
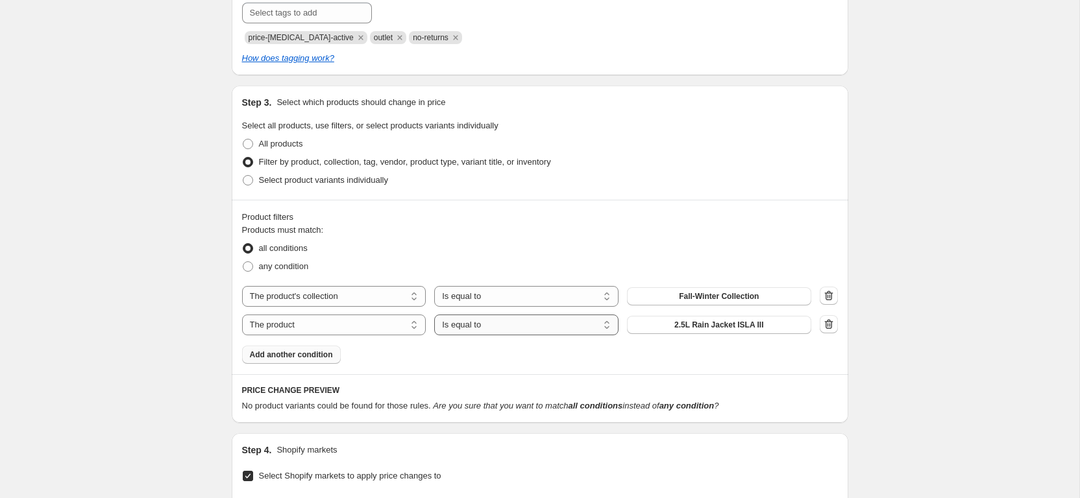
select select "not_equal"
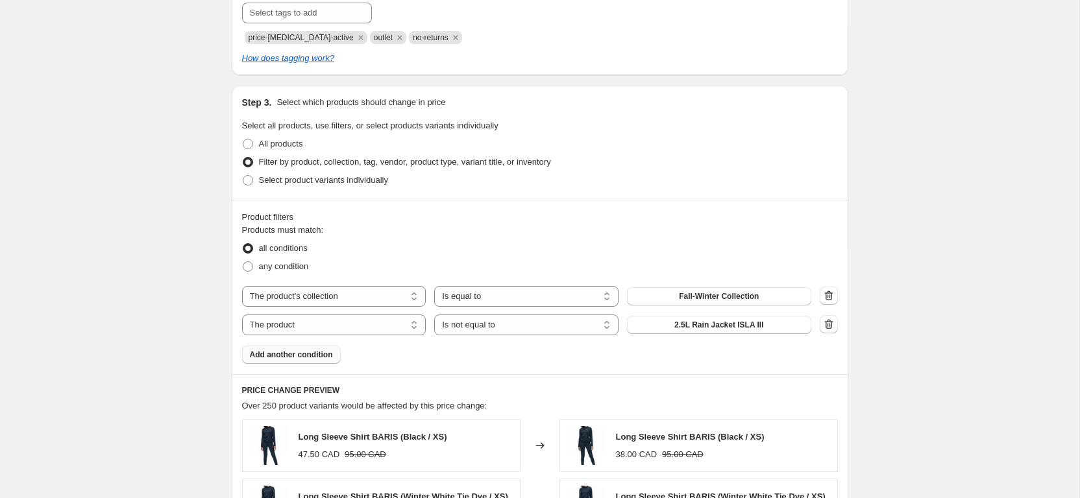
click at [709, 323] on span "2.5L Rain Jacket ISLA III" at bounding box center [718, 325] width 89 height 10
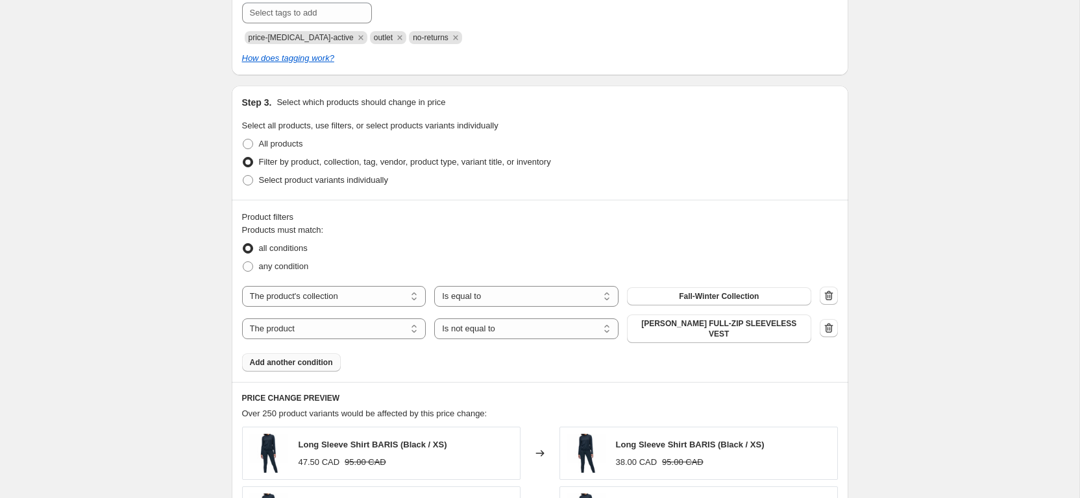
click at [295, 360] on button "Add another condition" at bounding box center [291, 363] width 99 height 18
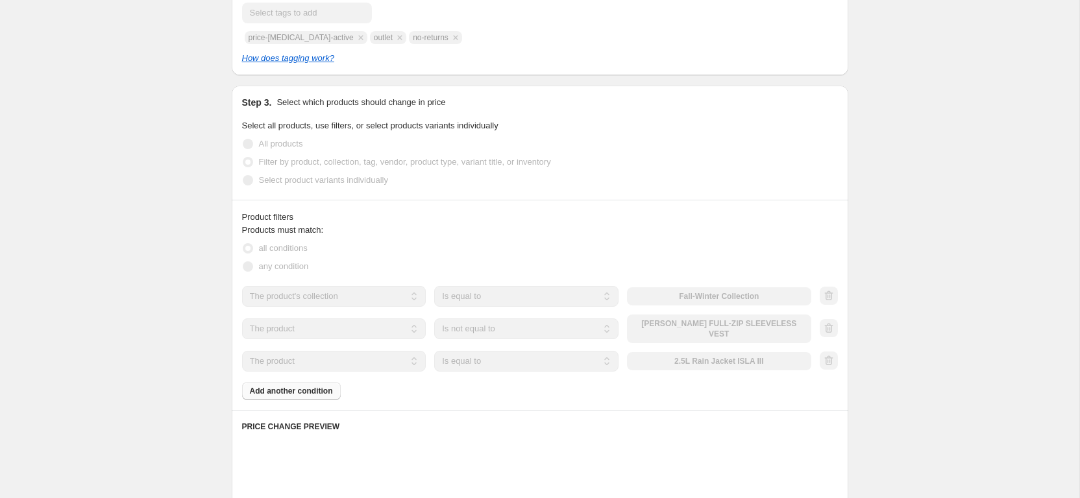
click at [522, 361] on select "Is equal to Is not equal to" at bounding box center [526, 361] width 184 height 21
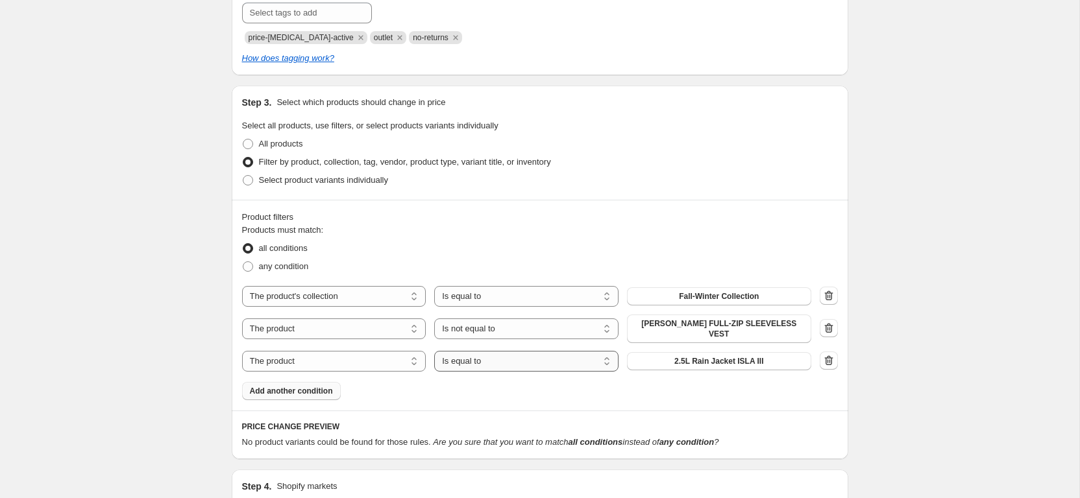
select select "not_equal"
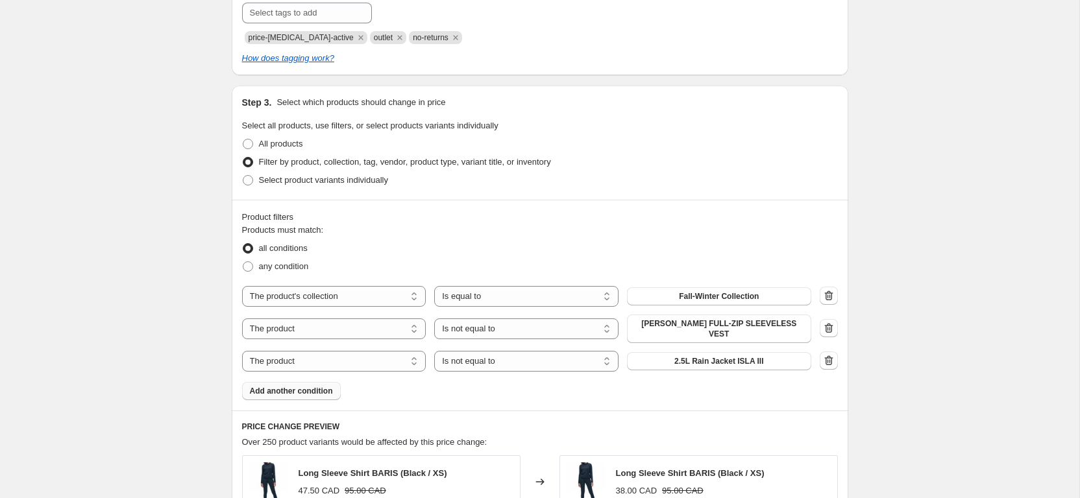
click at [685, 356] on span "2.5L Rain Jacket ISLA III" at bounding box center [718, 361] width 89 height 10
click at [304, 386] on span "Add another condition" at bounding box center [291, 391] width 83 height 10
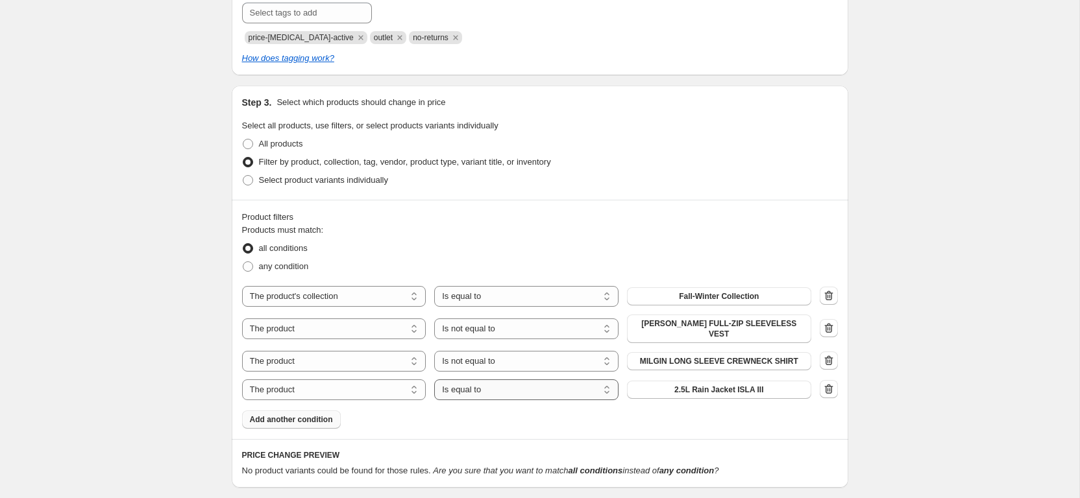
select select "not_equal"
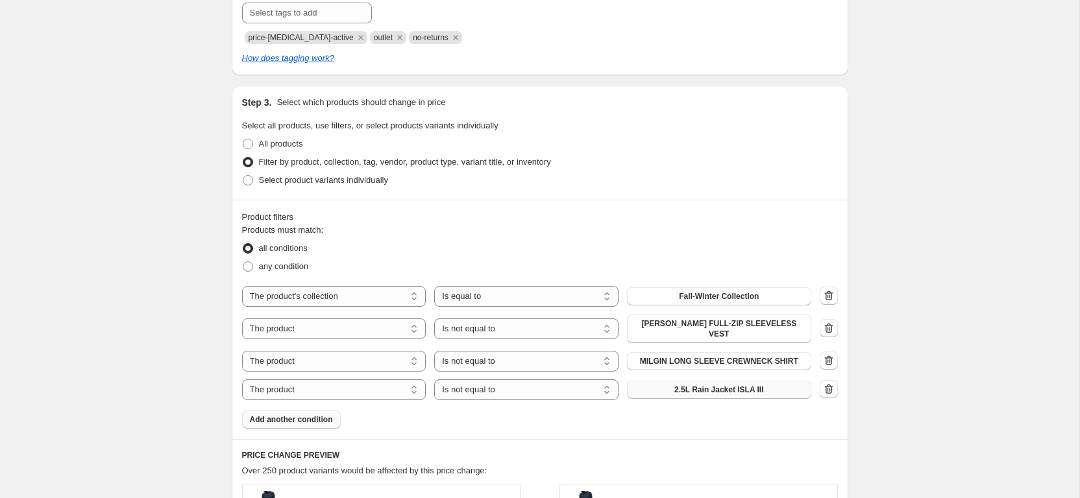
click at [696, 381] on button "2.5L Rain Jacket ISLA III" at bounding box center [719, 390] width 184 height 18
click at [316, 415] on span "Add another condition" at bounding box center [291, 420] width 83 height 10
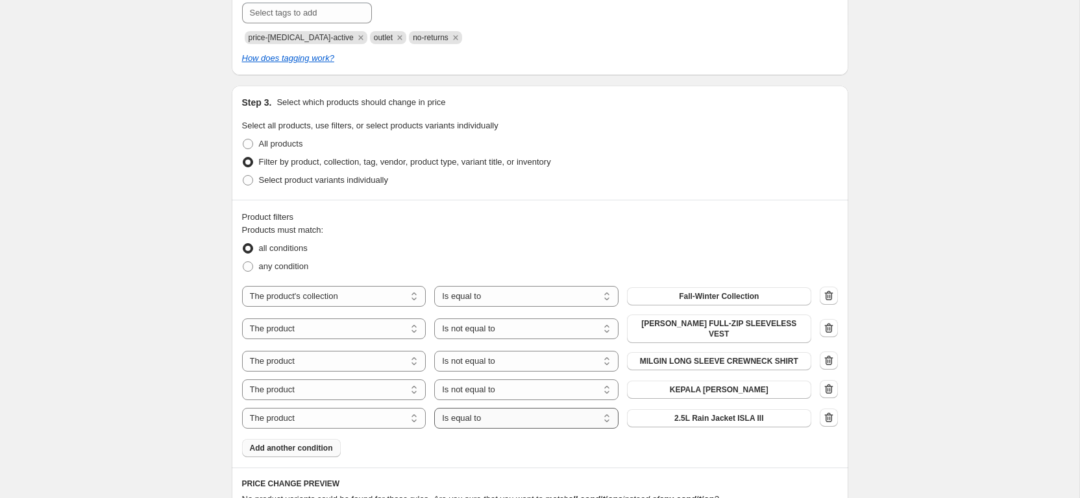
select select "not_equal"
click at [749, 413] on span "2.5L Rain Jacket ISLA III" at bounding box center [718, 418] width 89 height 10
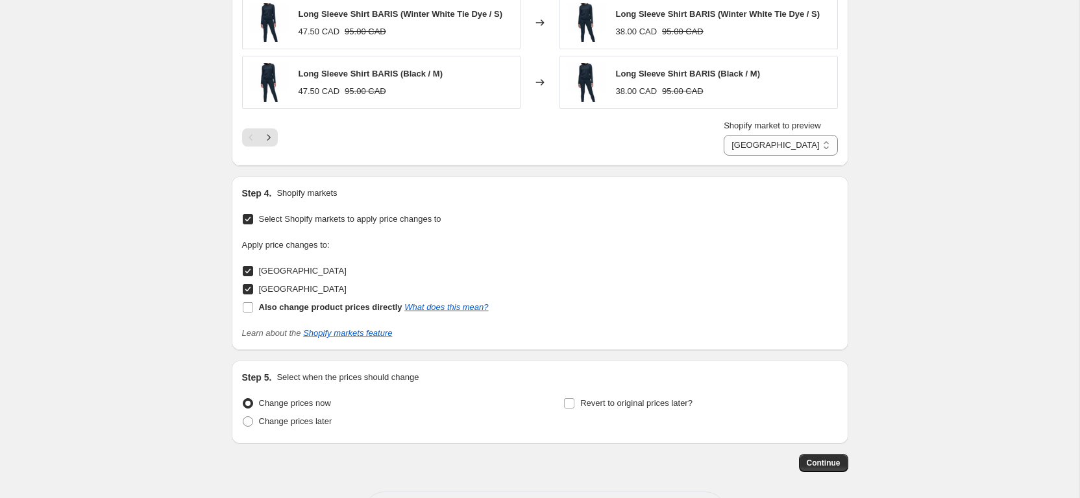
scroll to position [1356, 0]
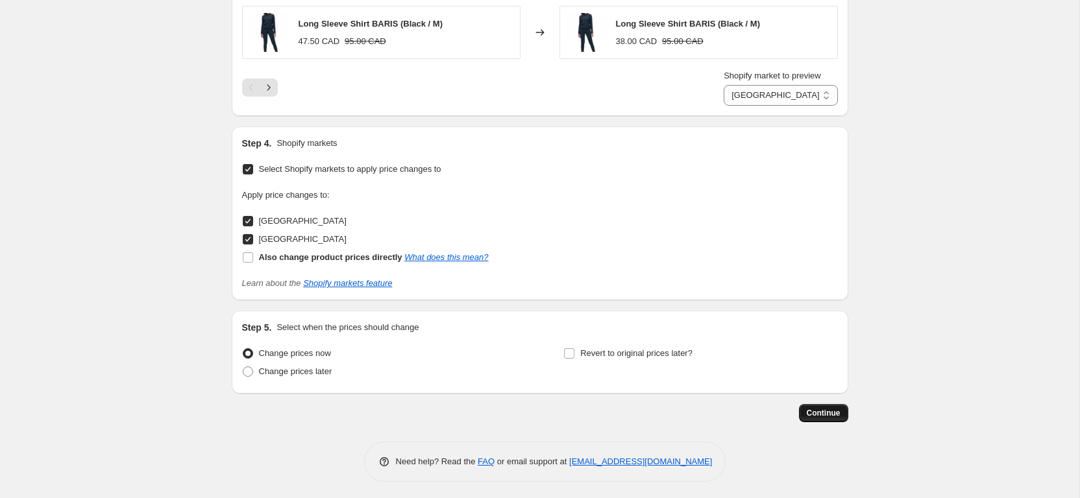
click at [836, 411] on span "Continue" at bounding box center [824, 413] width 34 height 10
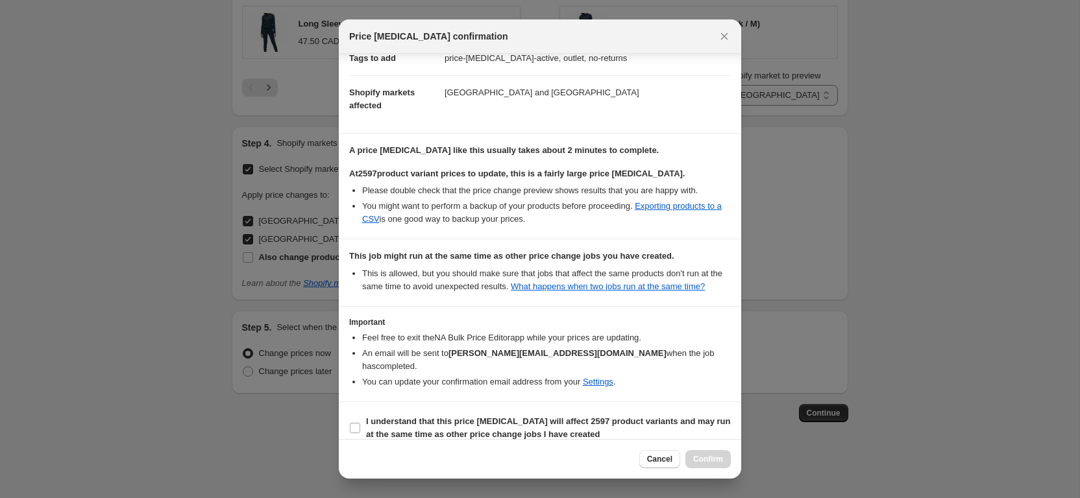
scroll to position [228, 0]
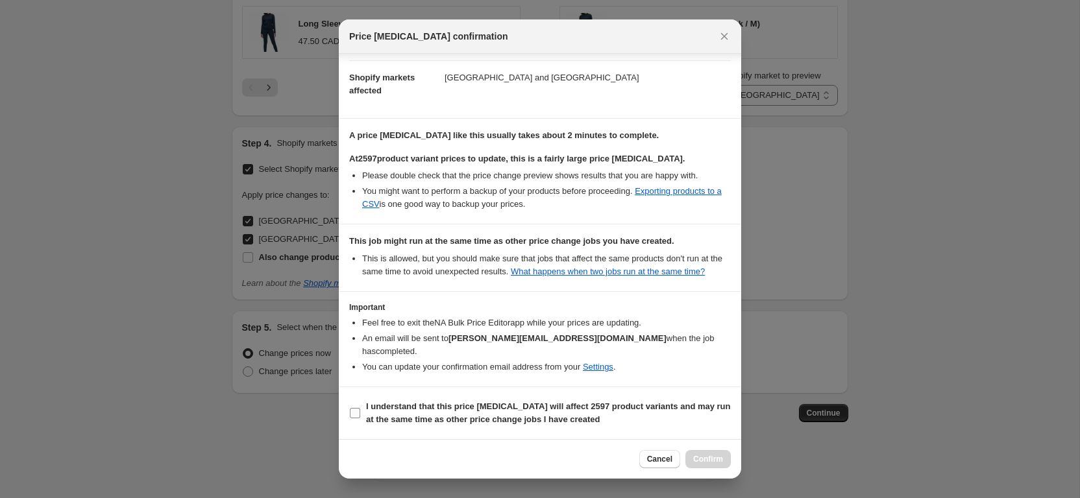
click at [614, 405] on b "I understand that this price change job will affect 2597 product variants and m…" at bounding box center [548, 413] width 365 height 23
click at [360, 408] on input "I understand that this price change job will affect 2597 product variants and m…" at bounding box center [355, 413] width 10 height 10
checkbox input "true"
click at [707, 461] on span "Confirm" at bounding box center [708, 459] width 30 height 10
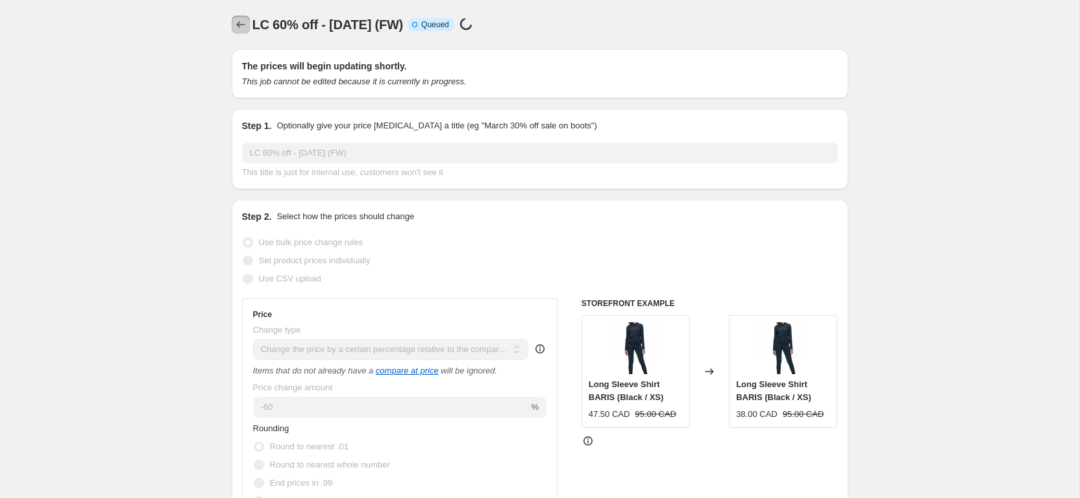
click at [241, 30] on icon "Price change jobs" at bounding box center [240, 24] width 13 height 13
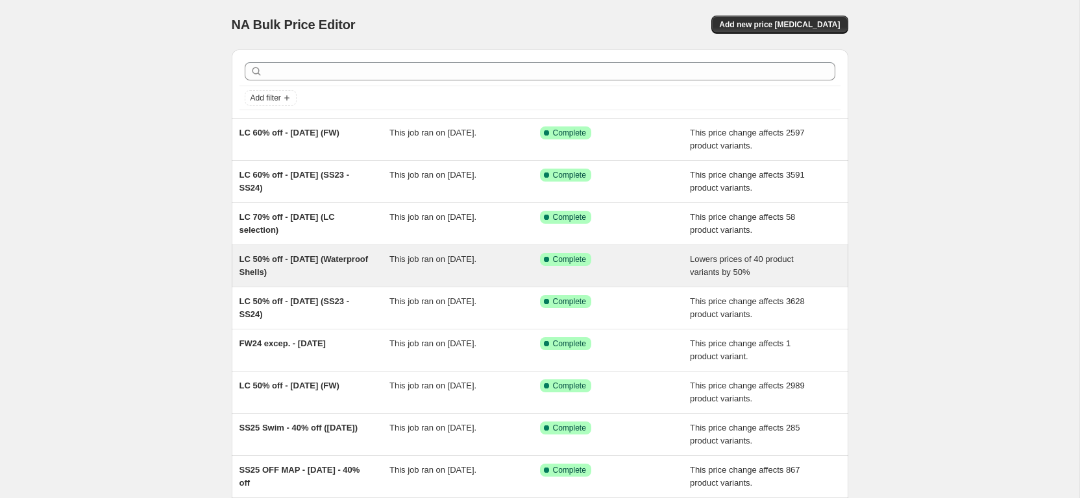
click at [317, 274] on span "LC 50% off - [DATE] (Waterproof Shells)" at bounding box center [303, 265] width 129 height 23
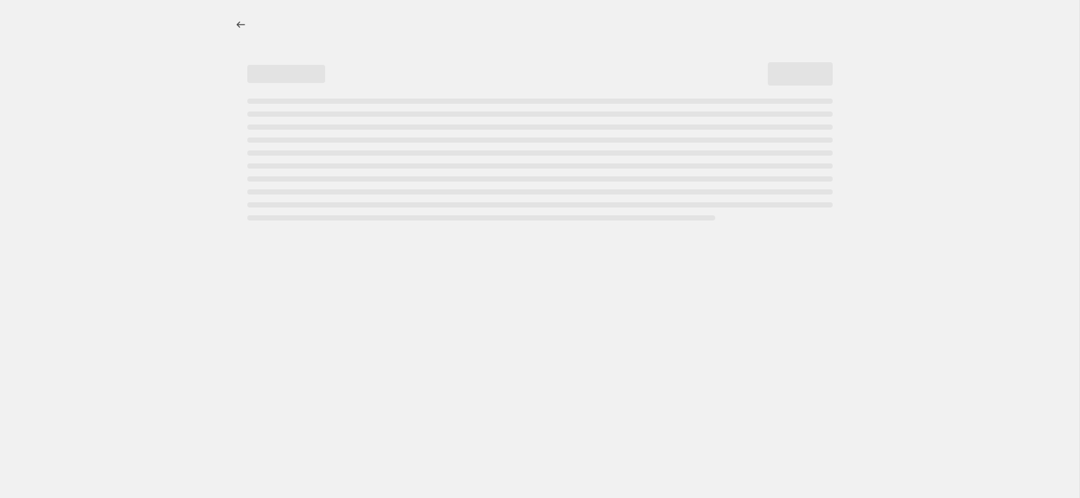
select select "percentage"
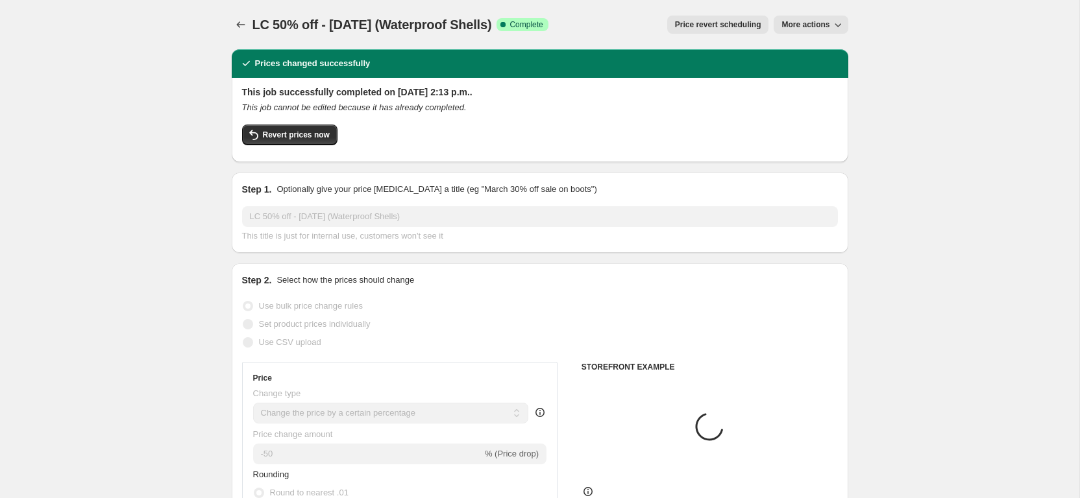
select select "collection"
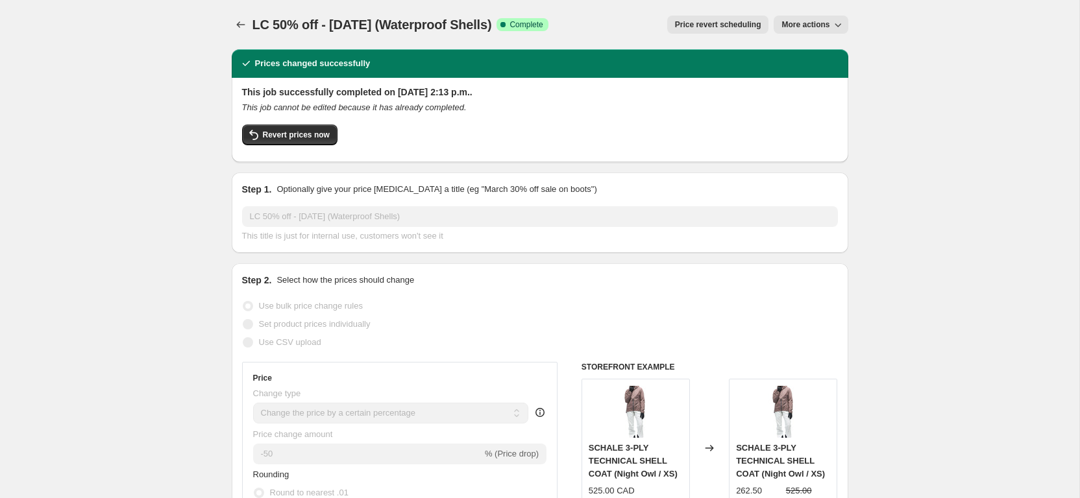
click at [790, 26] on span "More actions" at bounding box center [805, 24] width 48 height 10
click at [792, 56] on span "Copy to new job" at bounding box center [811, 52] width 60 height 10
select select "percentage"
select select "collection"
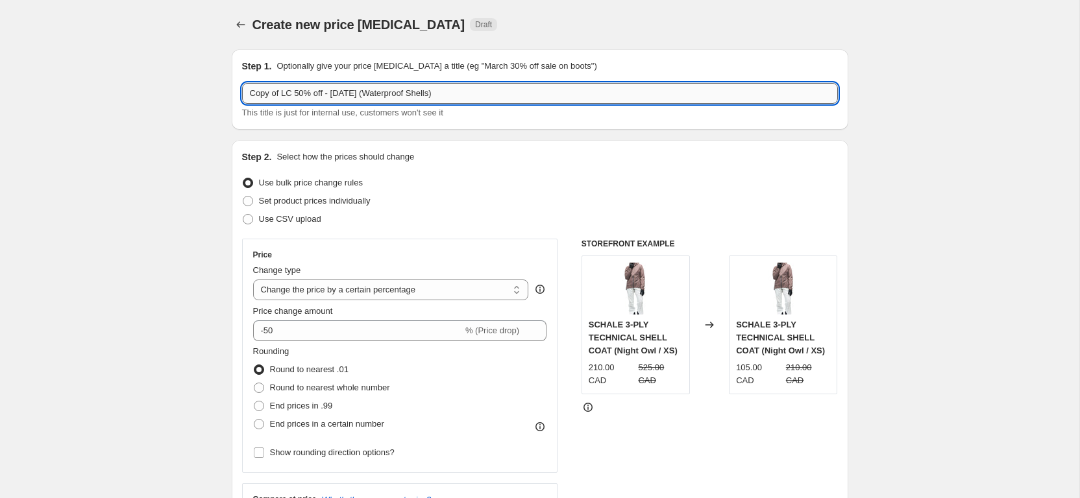
click at [285, 94] on input "Copy of LC 50% off - [DATE] (Waterproof Shells)" at bounding box center [540, 93] width 596 height 21
drag, startPoint x: 285, startPoint y: 94, endPoint x: 232, endPoint y: 95, distance: 52.6
click at [242, 95] on input "Copy of LC 50% off - [DATE] (Waterproof Shells)" at bounding box center [540, 93] width 596 height 21
click at [267, 96] on input "LC 50% off - [DATE] (Waterproof Shells)" at bounding box center [540, 93] width 596 height 21
type input "LC 60% off - [DATE] (Waterproof Shells)"
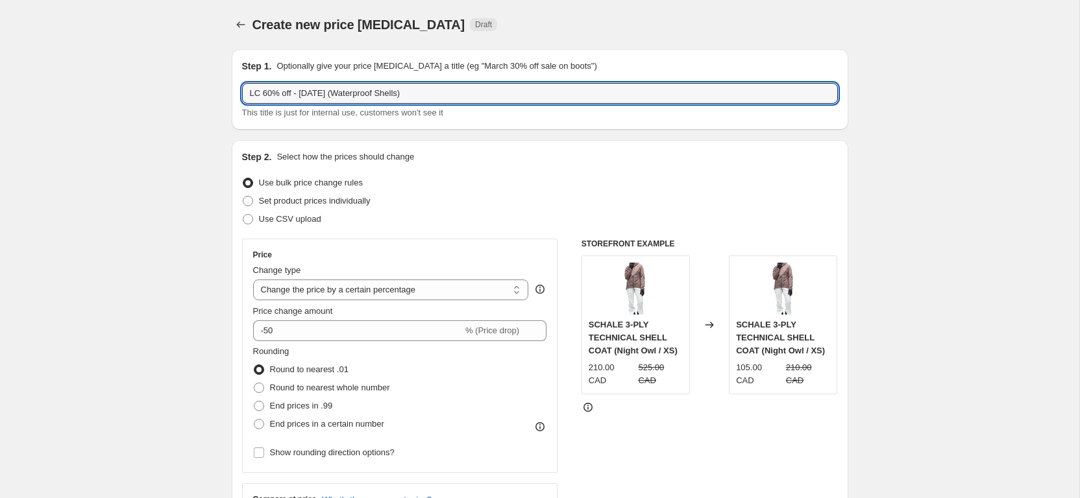
click at [542, 170] on div "Step 2. Select how the prices should change Use bulk price change rules Set pro…" at bounding box center [540, 404] width 596 height 507
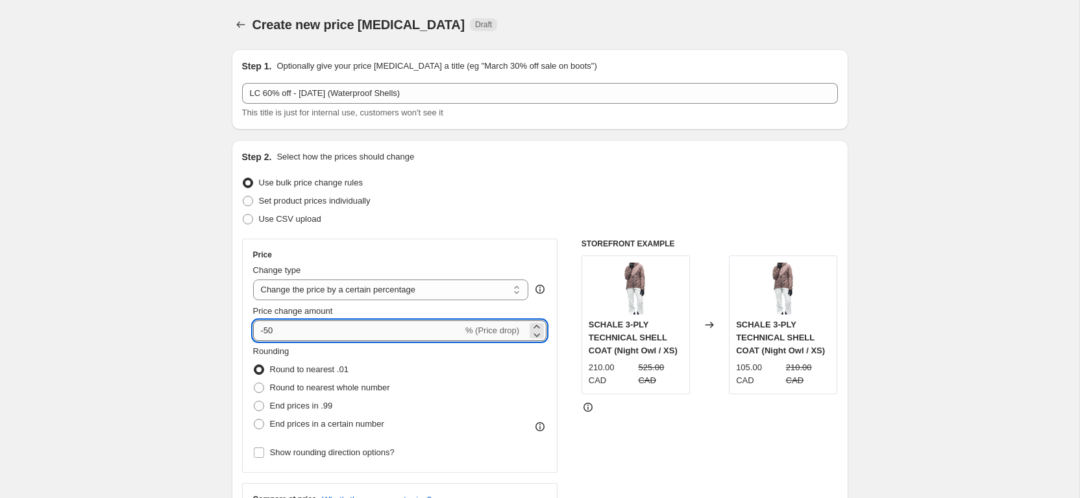
click at [299, 331] on input "-50" at bounding box center [358, 331] width 210 height 21
type input "-5"
type input "-60"
click at [480, 409] on div "Rounding Round to nearest .01 Round to nearest whole number End prices in .99 E…" at bounding box center [400, 389] width 294 height 88
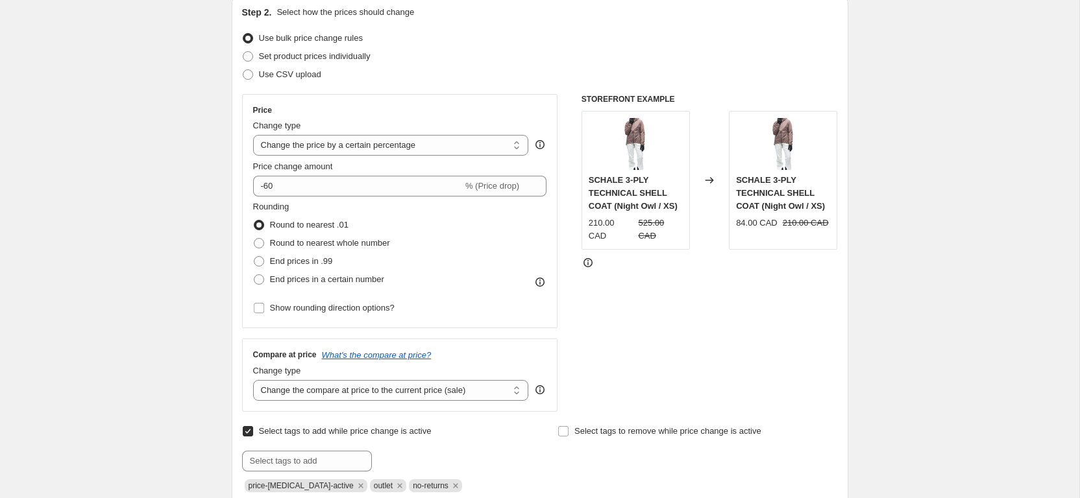
scroll to position [159, 0]
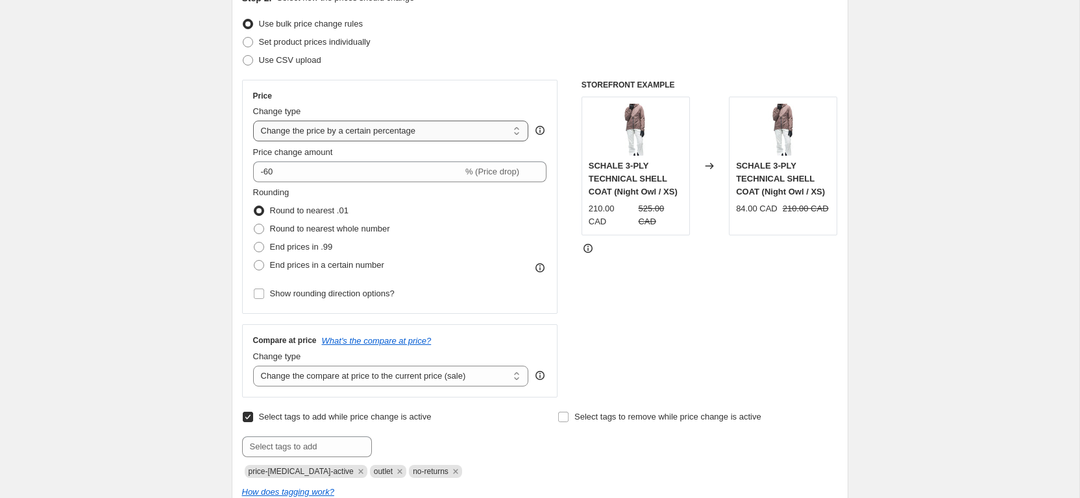
select select "pcap"
click option "Change the price by a certain percentage relative to the compare at price" at bounding box center [0, 0] width 0 height 0
type input "-20"
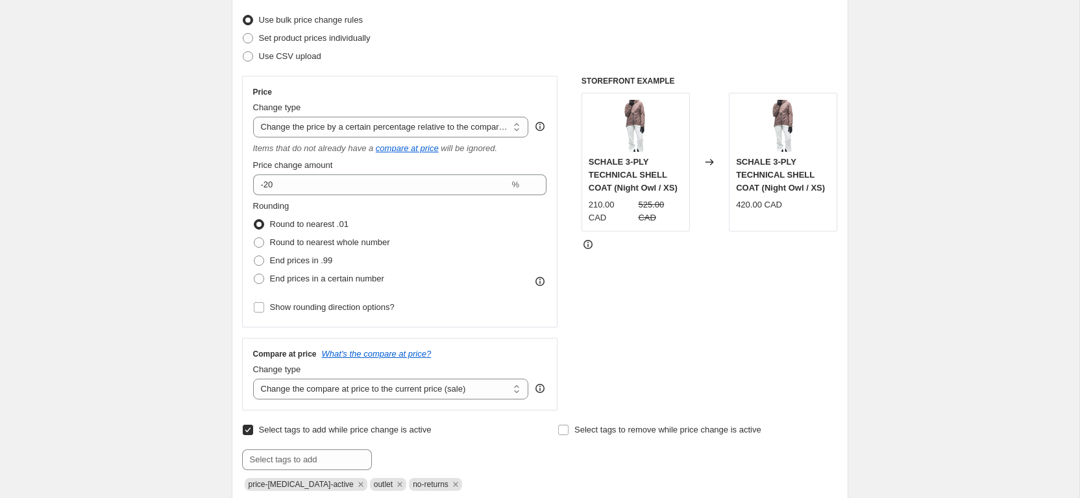
scroll to position [171, 0]
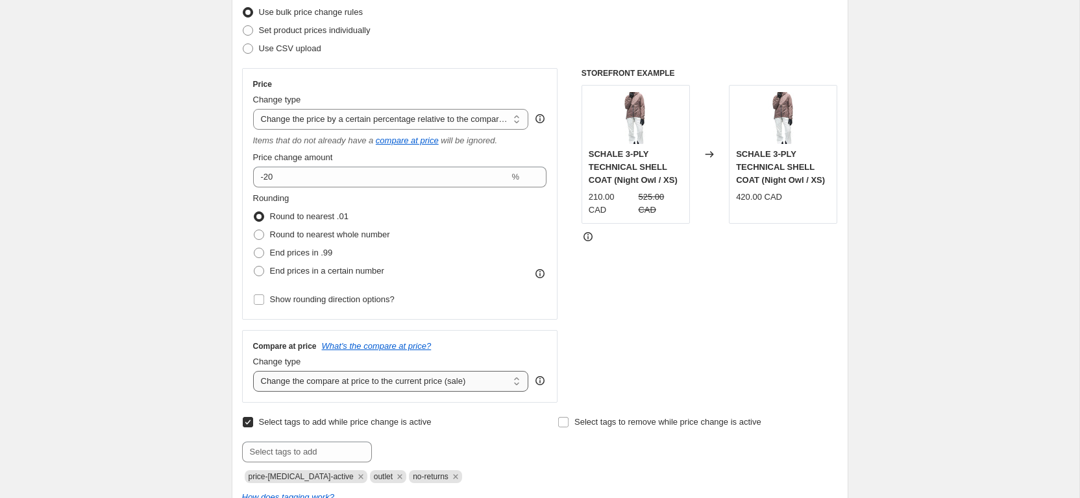
select select "no_change"
click option "Don't change the compare at price" at bounding box center [0, 0] width 0 height 0
click at [323, 167] on div "Price change amount -20 %" at bounding box center [400, 169] width 294 height 36
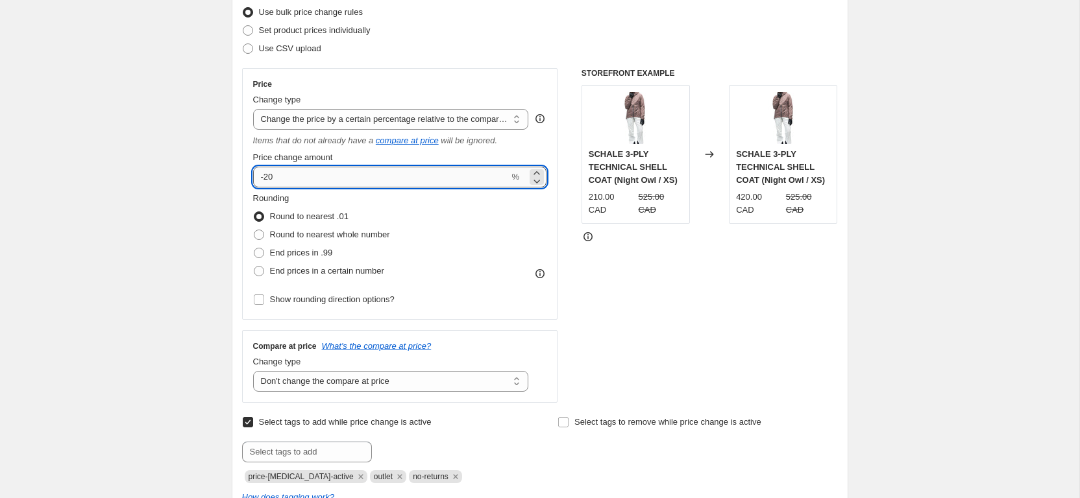
click at [322, 177] on input "-20" at bounding box center [381, 177] width 256 height 21
type input "-2"
type input "-60"
click at [682, 270] on div "STOREFRONT EXAMPLE SCHALE 3-PLY TECHNICAL SHELL COAT (Night Owl / XS) 210.00 CA…" at bounding box center [709, 235] width 256 height 335
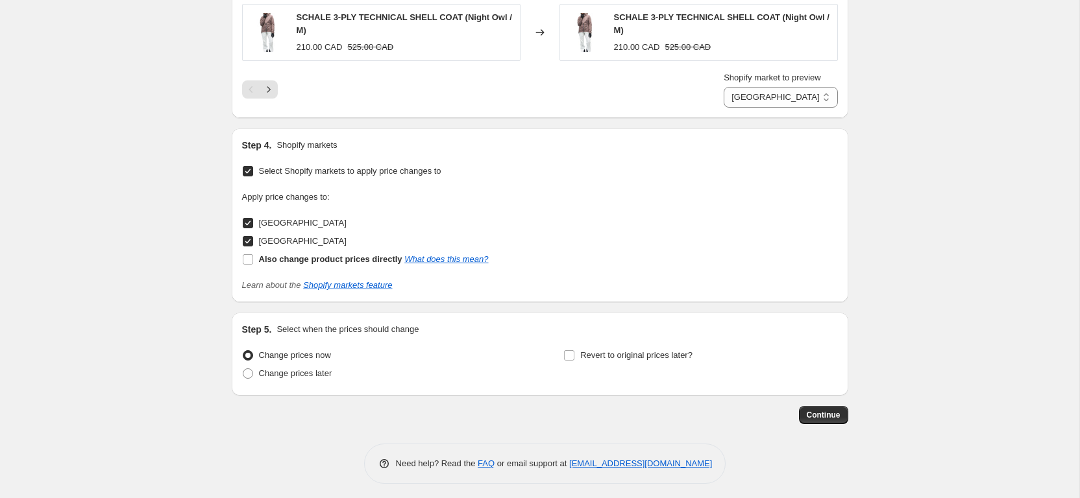
scroll to position [1257, 0]
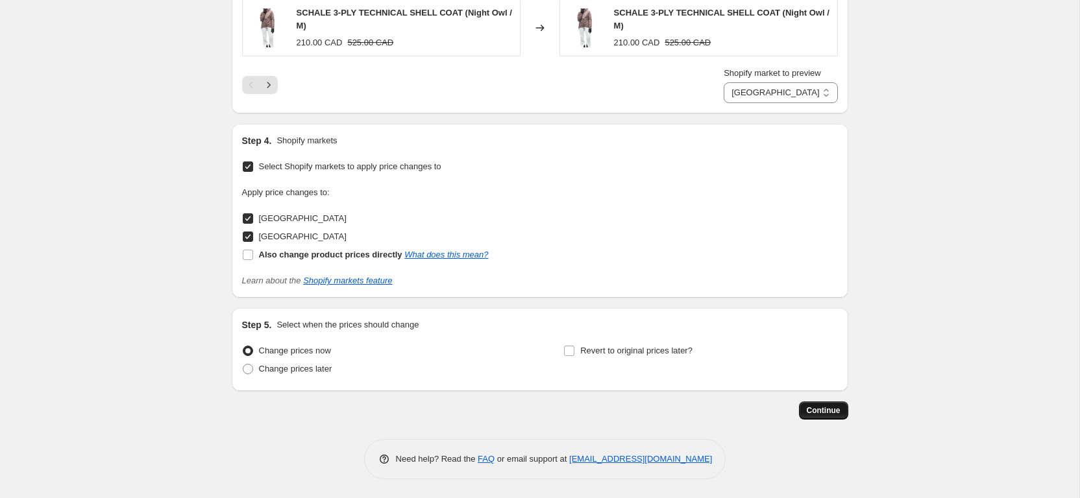
click at [837, 411] on span "Continue" at bounding box center [824, 411] width 34 height 10
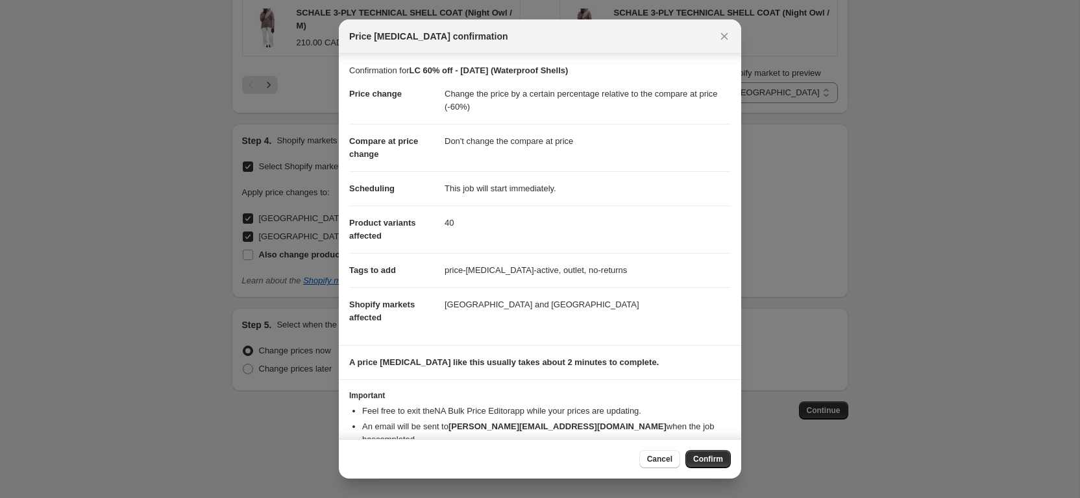
scroll to position [23, 0]
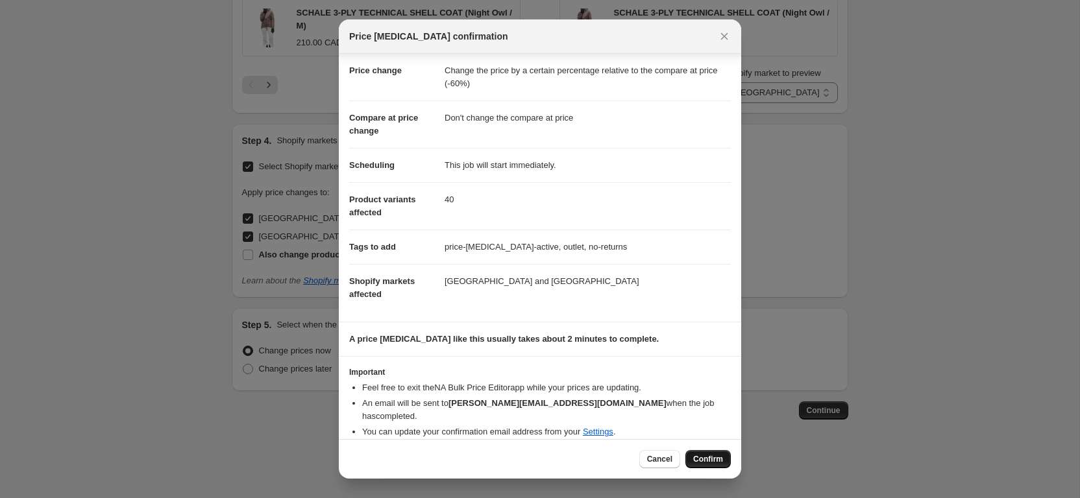
click at [698, 459] on span "Confirm" at bounding box center [708, 459] width 30 height 10
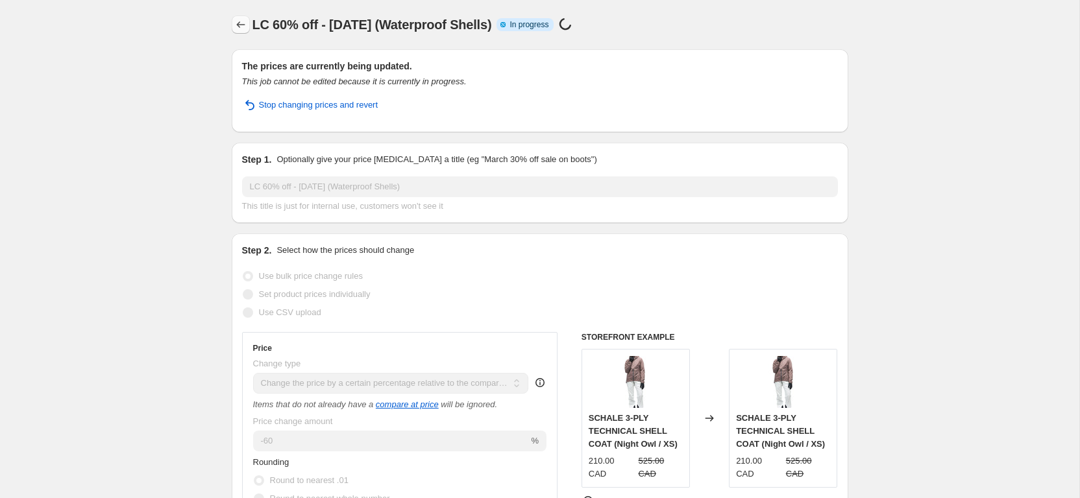
click at [242, 28] on icon "Price change jobs" at bounding box center [240, 24] width 13 height 13
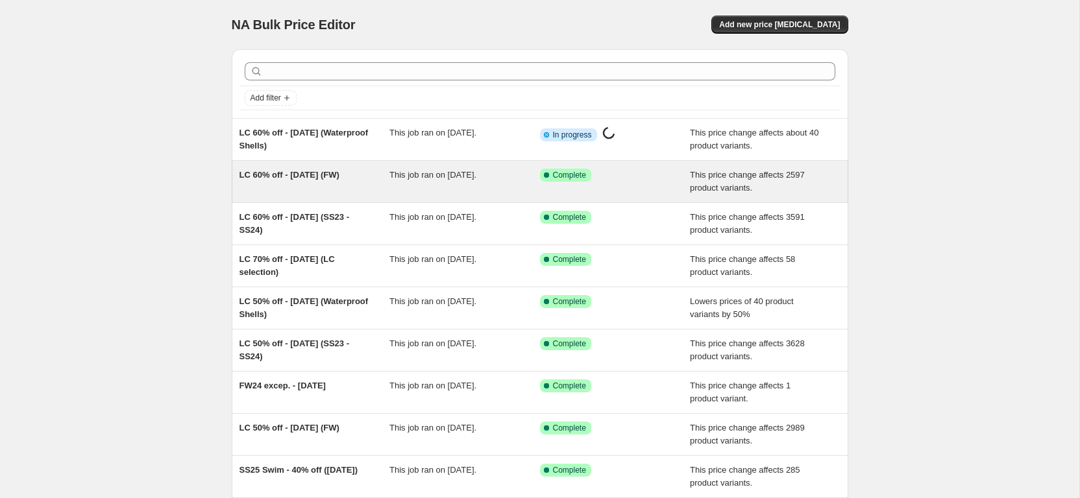
scroll to position [1, 0]
click at [310, 188] on div "LC 60% off - [DATE] (FW)" at bounding box center [314, 181] width 151 height 26
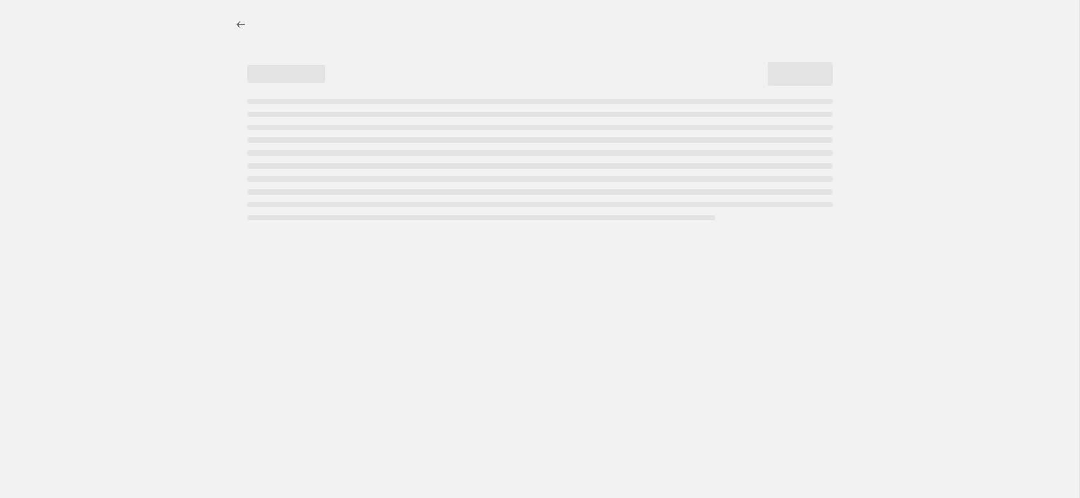
select select "pcap"
select select "no_change"
select select "collection"
select select "not_equal"
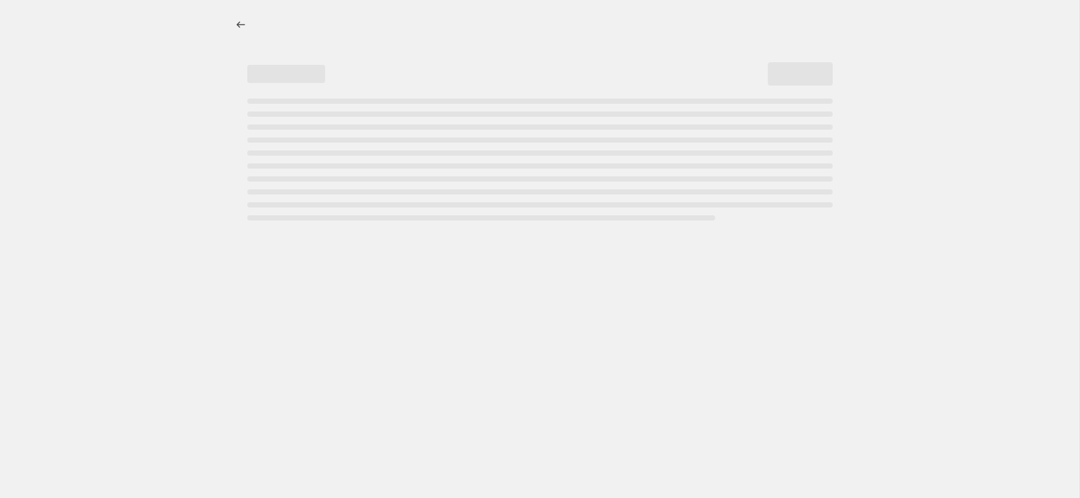
select select "not_equal"
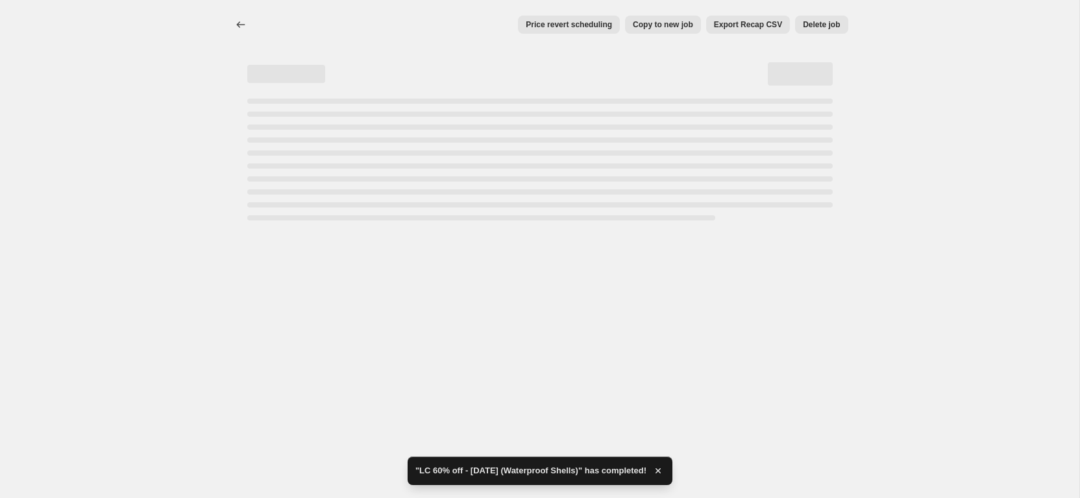
select select "pcap"
select select "no_change"
select select "collection"
select select "not_equal"
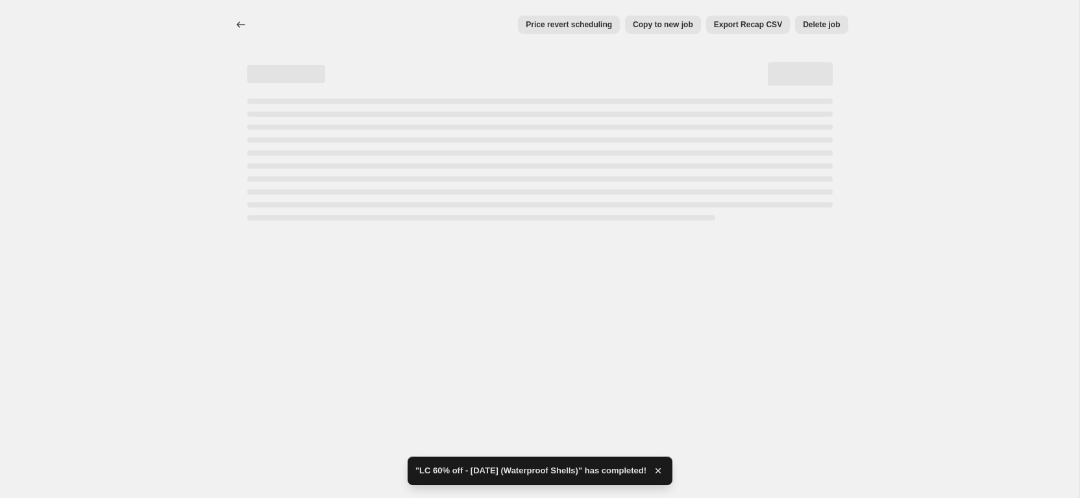
select select "not_equal"
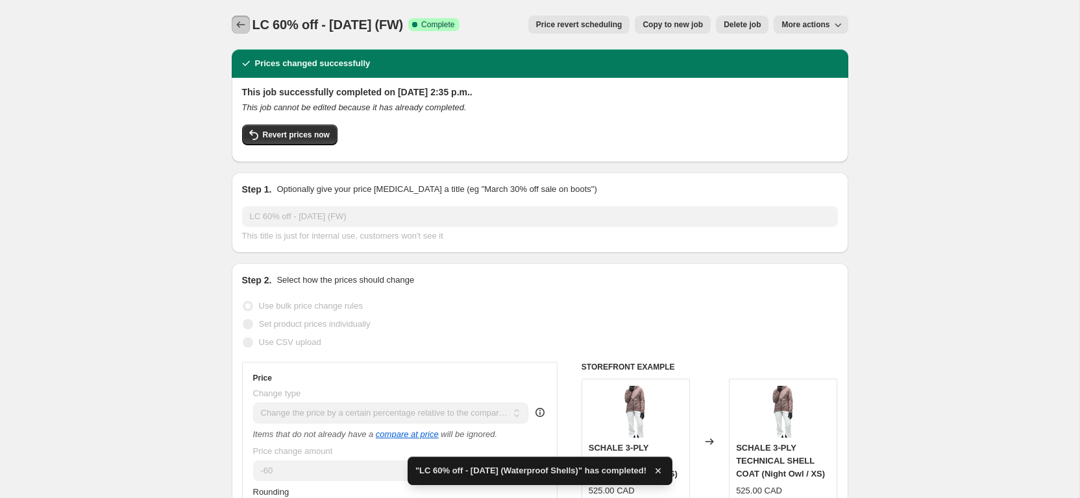
click at [241, 26] on icon "Price change jobs" at bounding box center [240, 24] width 13 height 13
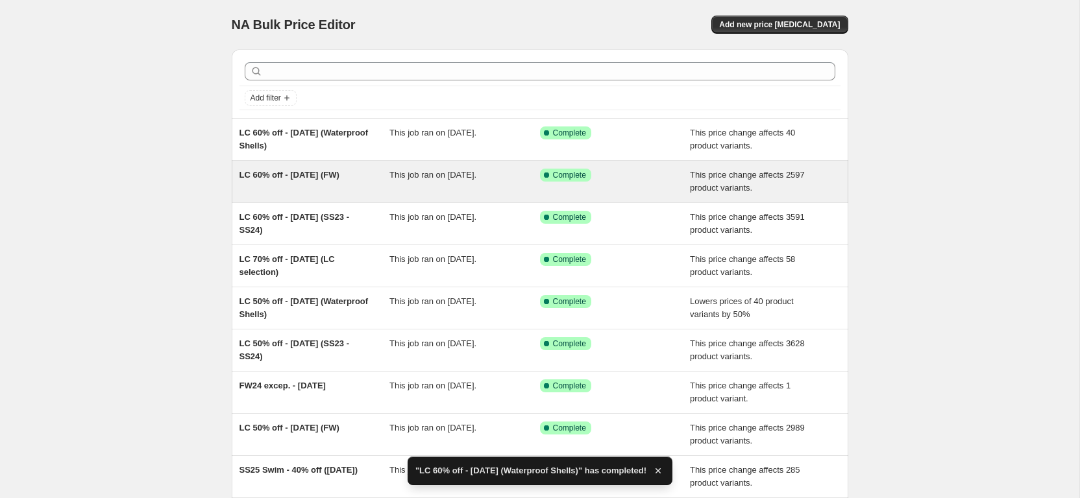
click at [304, 182] on div "LC 60% off - [DATE] (FW)" at bounding box center [314, 182] width 151 height 26
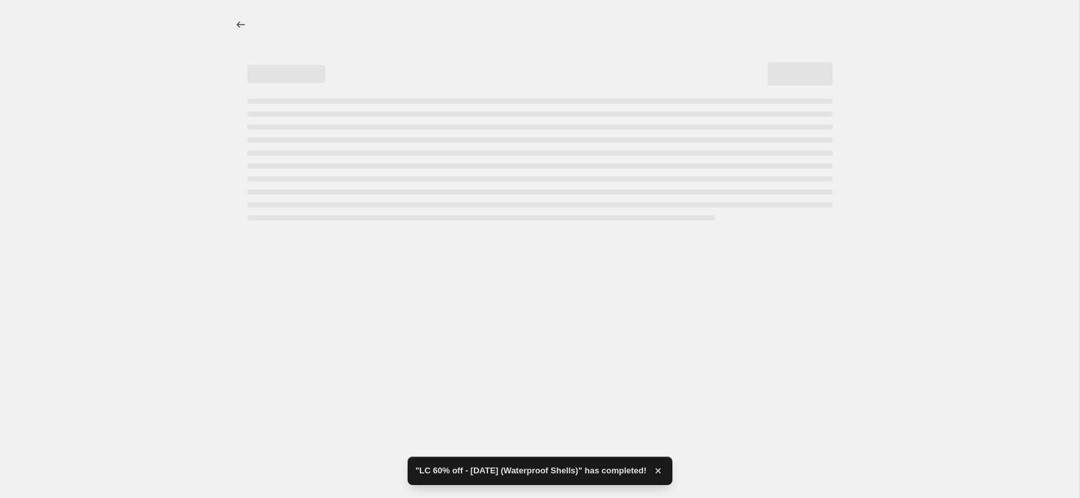
select select "pcap"
select select "no_change"
select select "collection"
select select "not_equal"
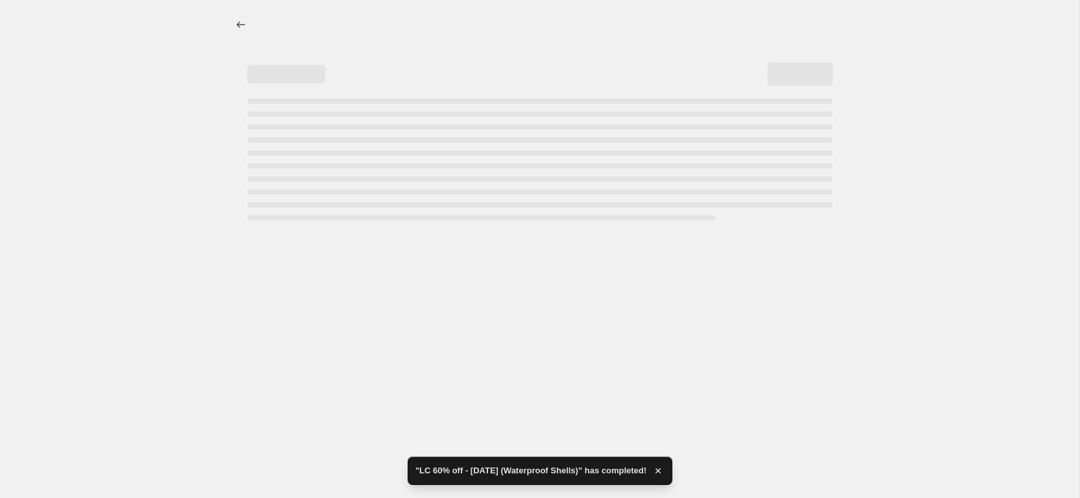
select select "not_equal"
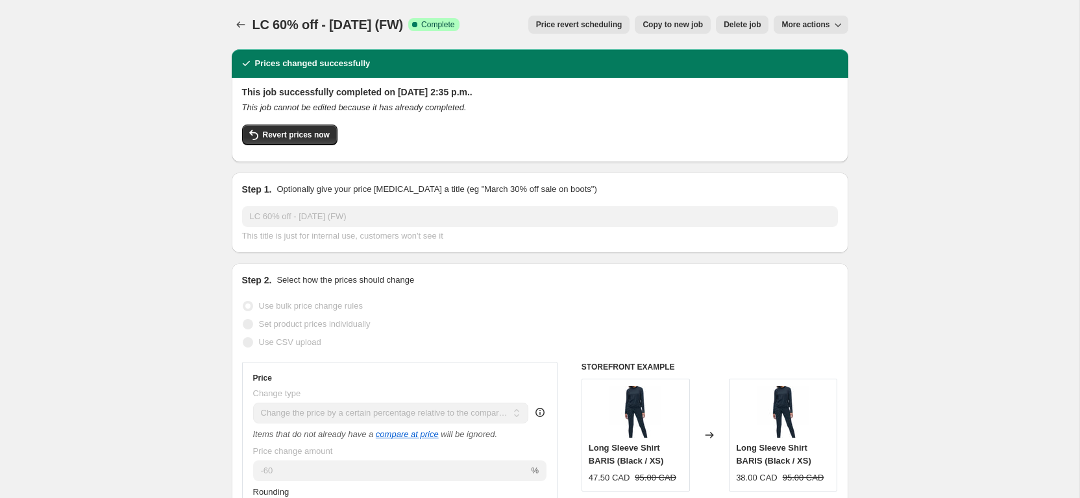
click at [252, 21] on span "LC 60% off - [DATE] (FW)" at bounding box center [327, 25] width 151 height 14
click at [249, 25] on button "Price change jobs" at bounding box center [241, 25] width 18 height 18
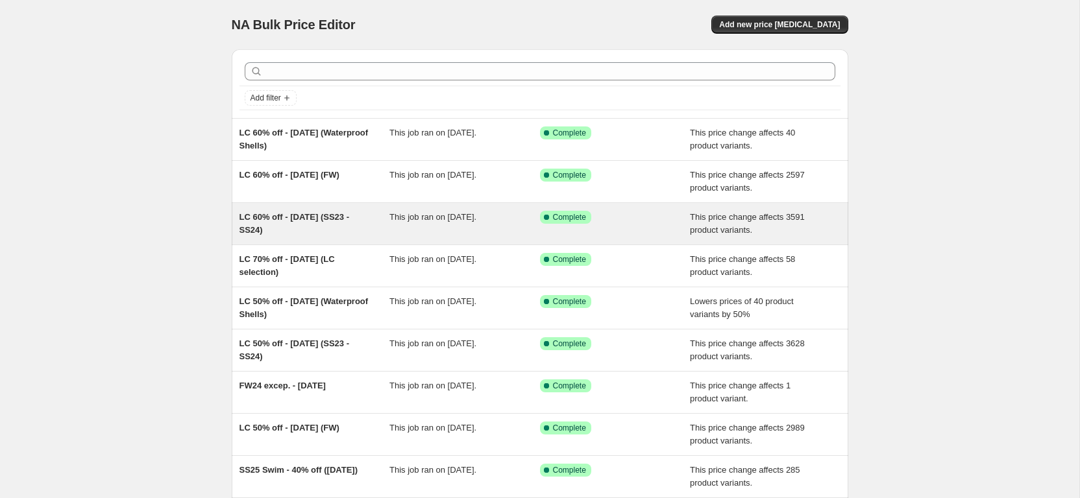
click at [350, 230] on div "LC 60% off - [DATE] (SS23 - SS24)" at bounding box center [314, 224] width 151 height 26
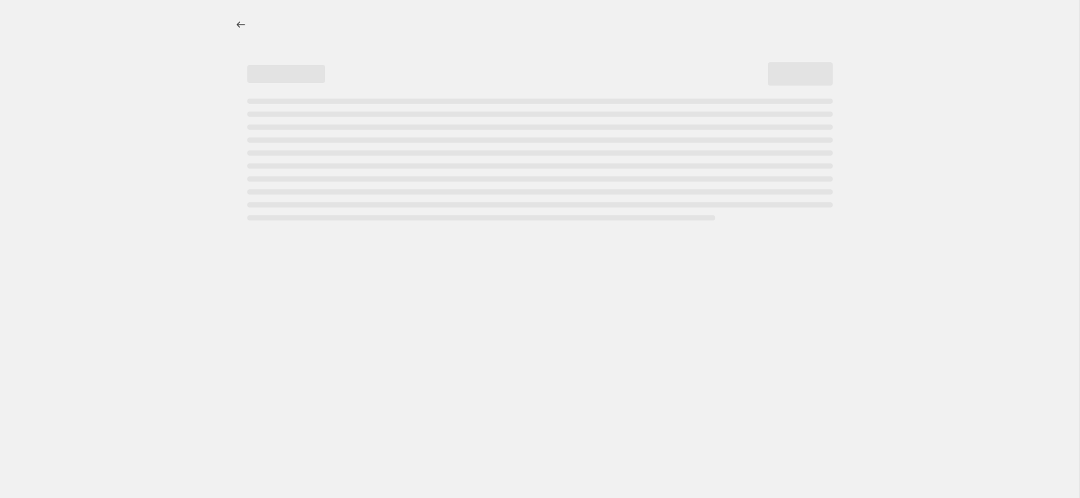
select select "pcap"
select select "no_change"
select select "collection"
select select "not_equal"
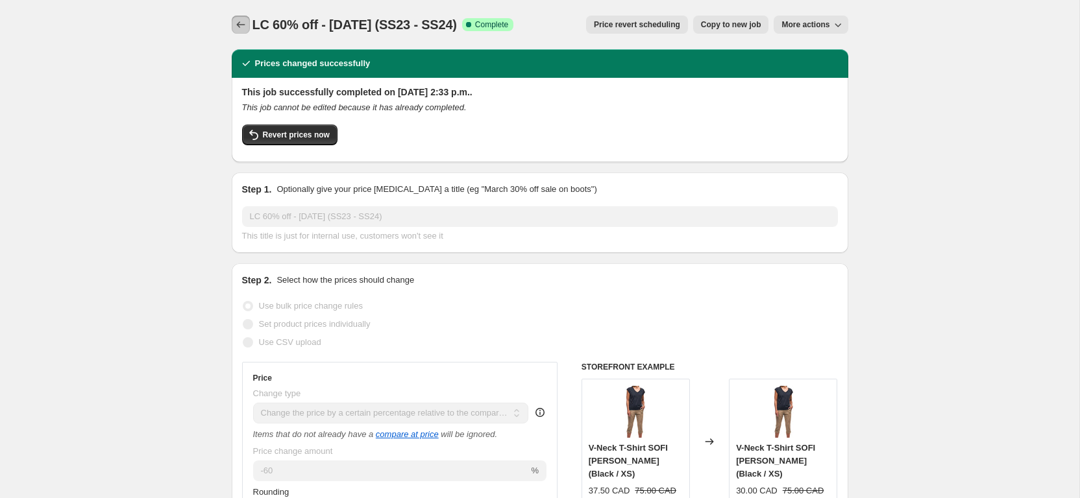
click at [239, 23] on icon "Price change jobs" at bounding box center [240, 24] width 13 height 13
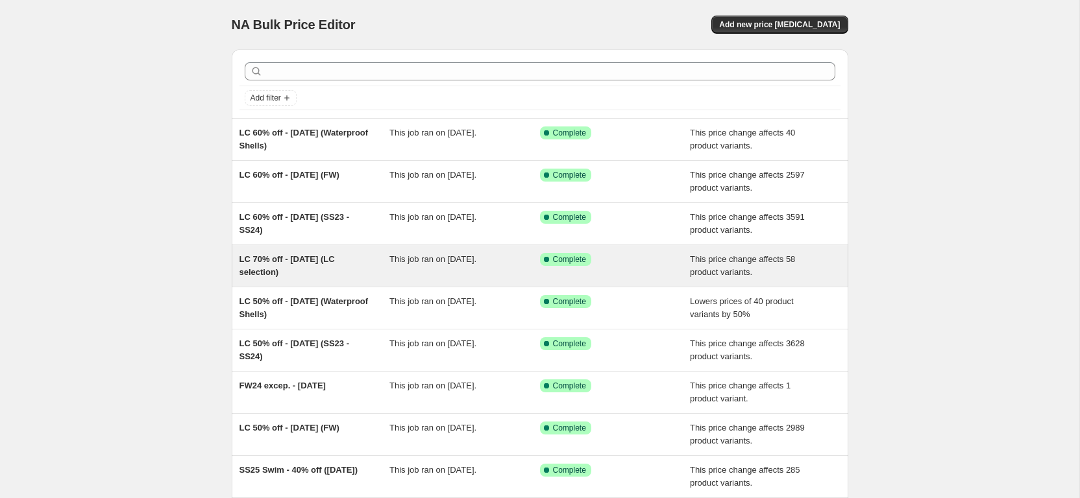
click at [344, 274] on div "LC 70% off - [DATE] (LC selection)" at bounding box center [314, 266] width 151 height 26
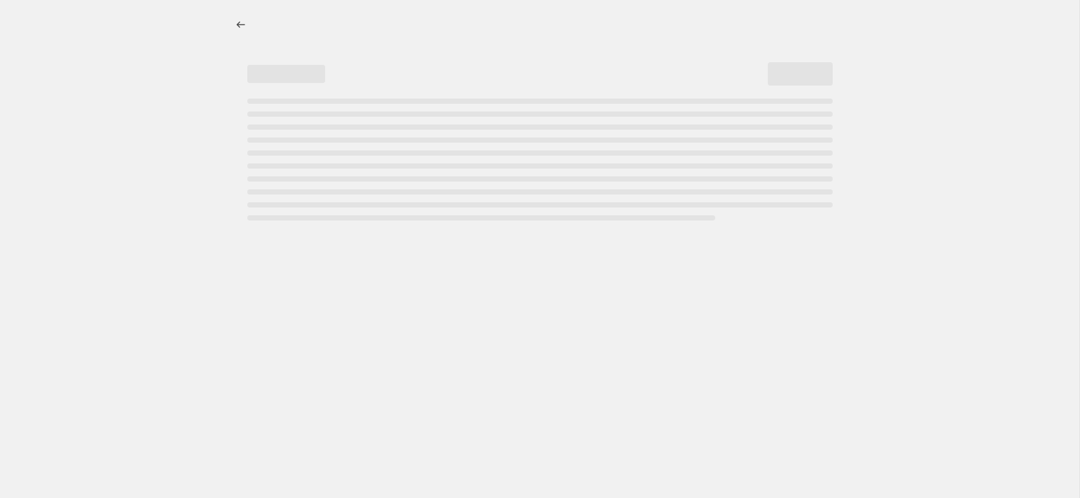
select select "pcap"
select select "no_change"
select select "collection"
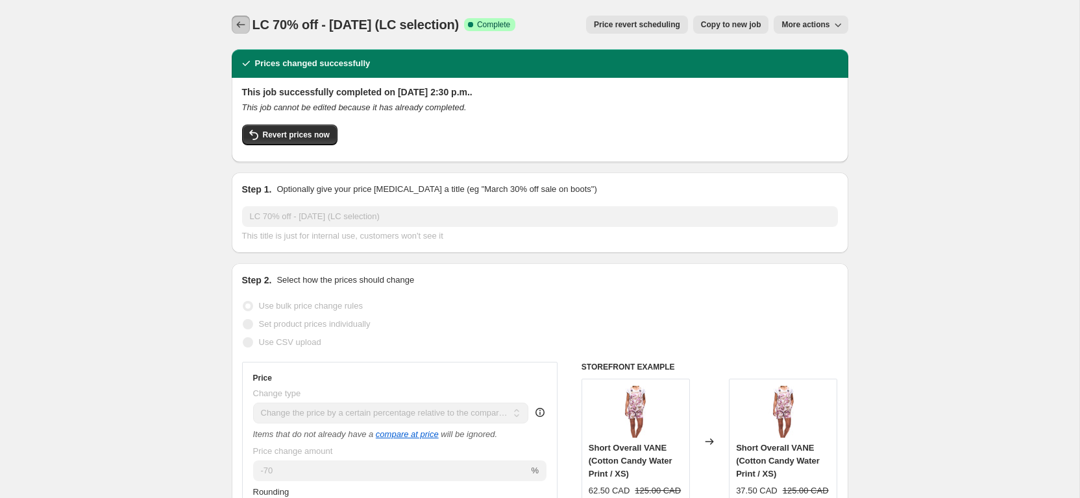
click at [238, 21] on icon "Price change jobs" at bounding box center [240, 24] width 13 height 13
